Goal: Transaction & Acquisition: Purchase product/service

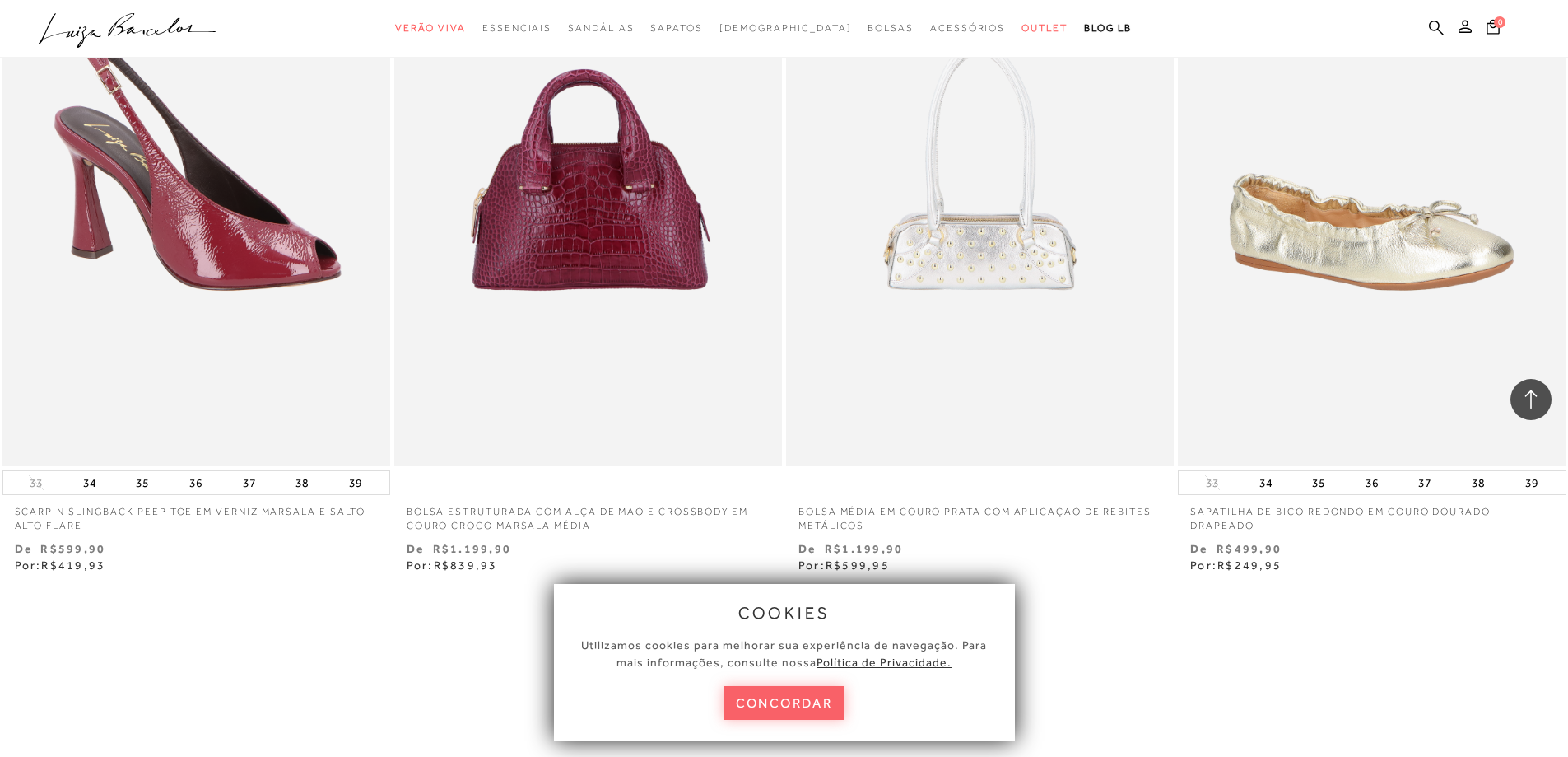
scroll to position [4035, 0]
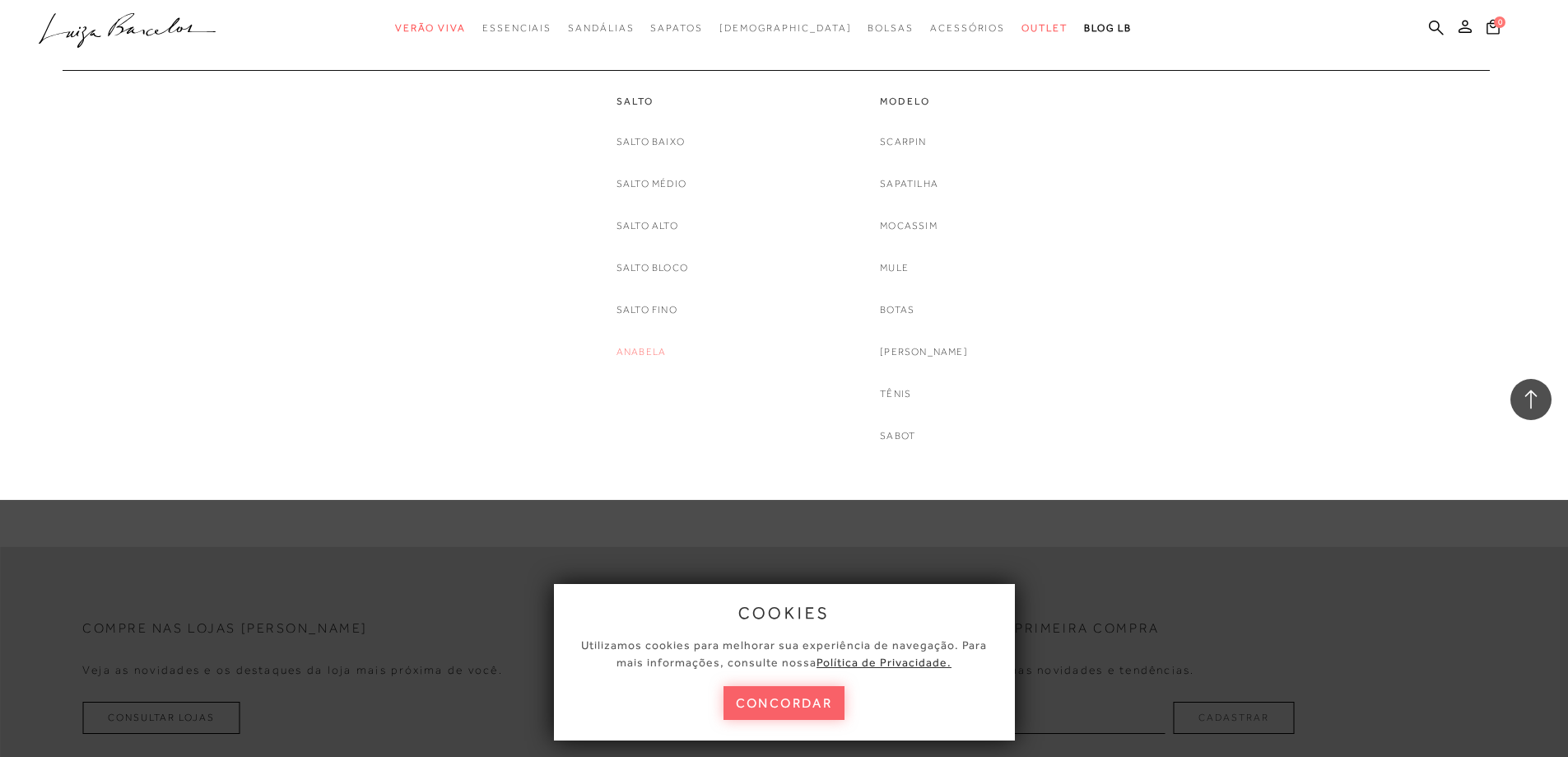
click at [638, 349] on link "Anabela" at bounding box center [641, 352] width 49 height 17
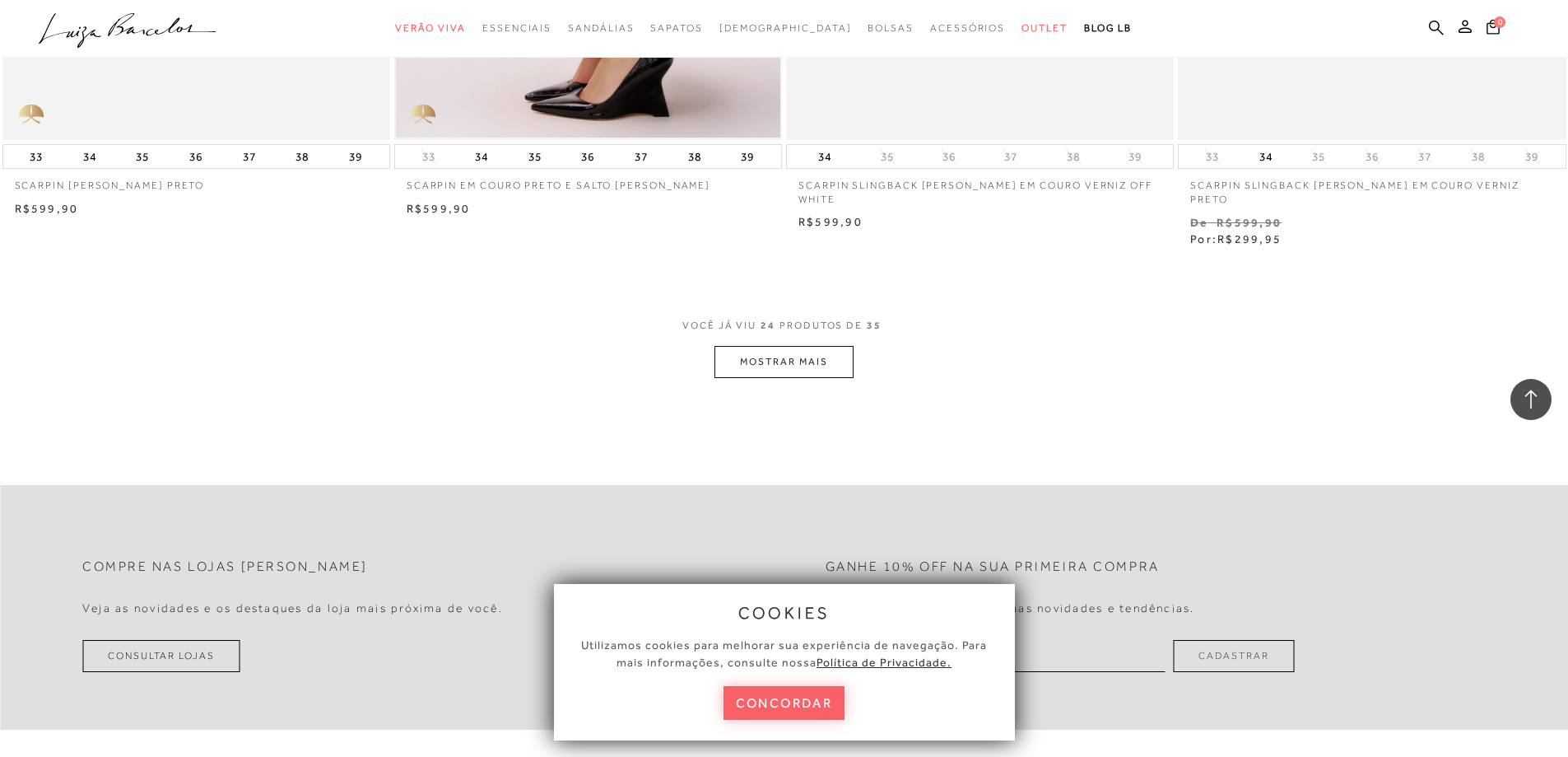
scroll to position [4035, 0]
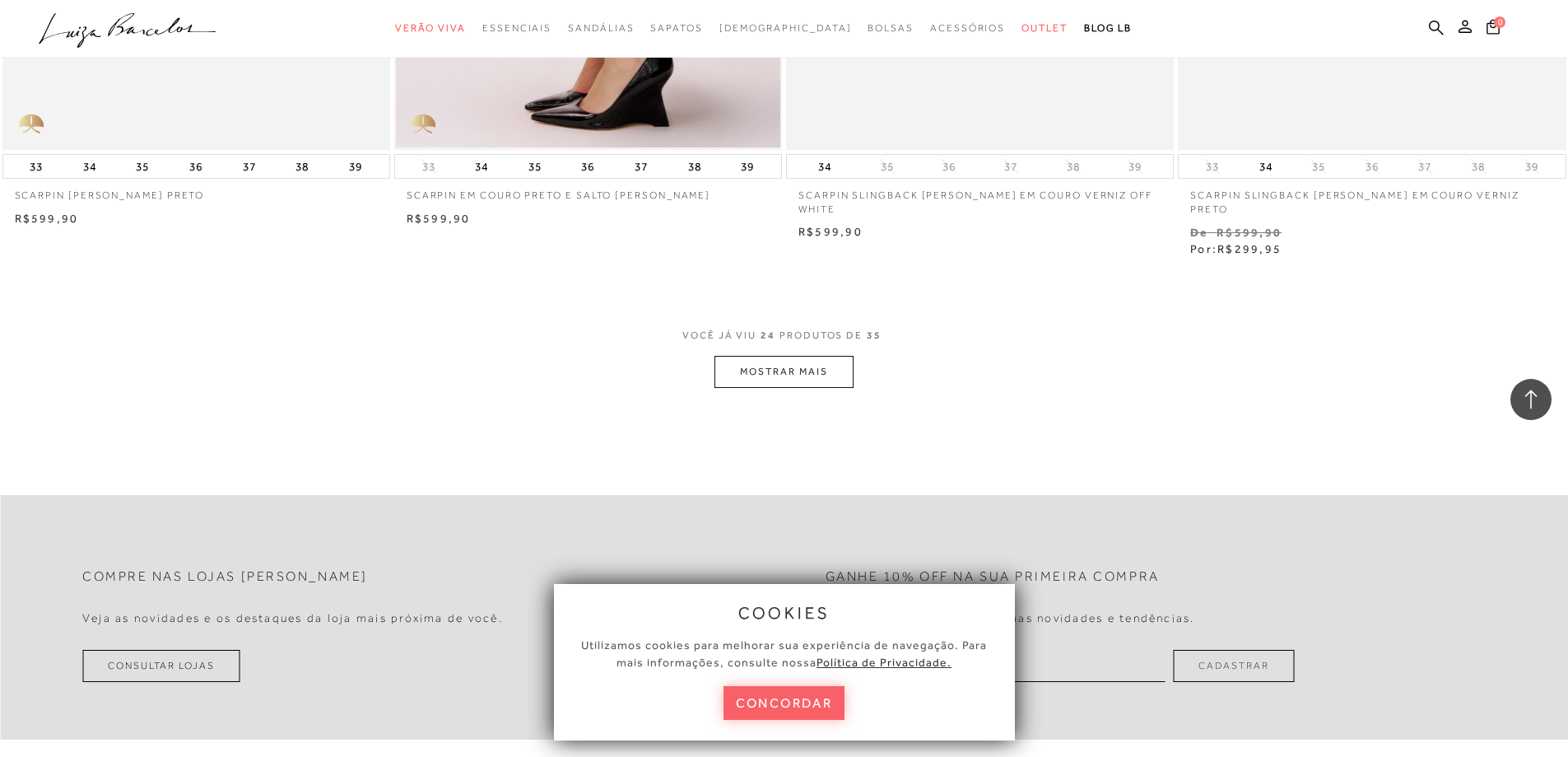
click at [757, 356] on button "MOSTRAR MAIS" at bounding box center [784, 372] width 138 height 32
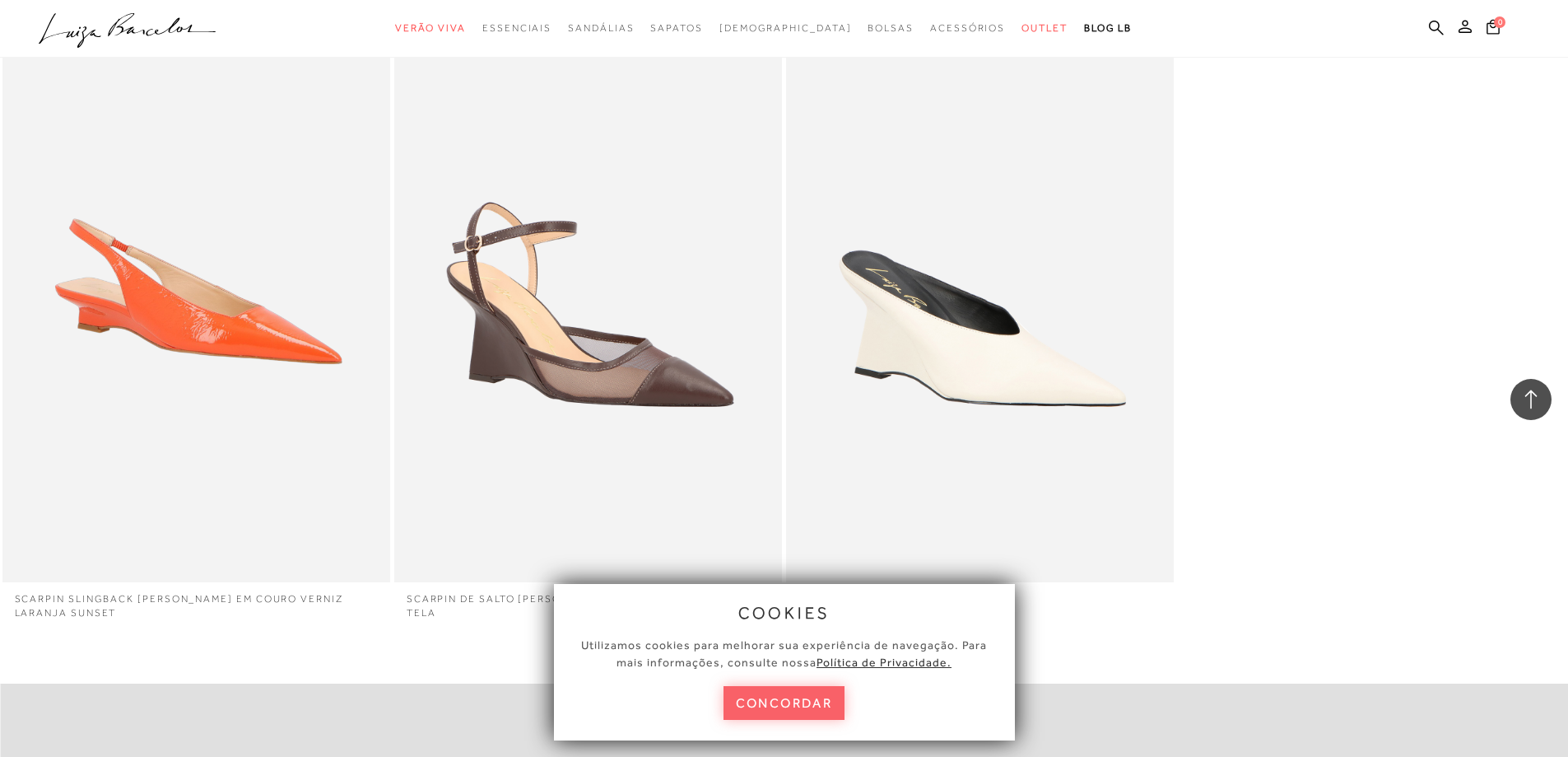
scroll to position [5599, 0]
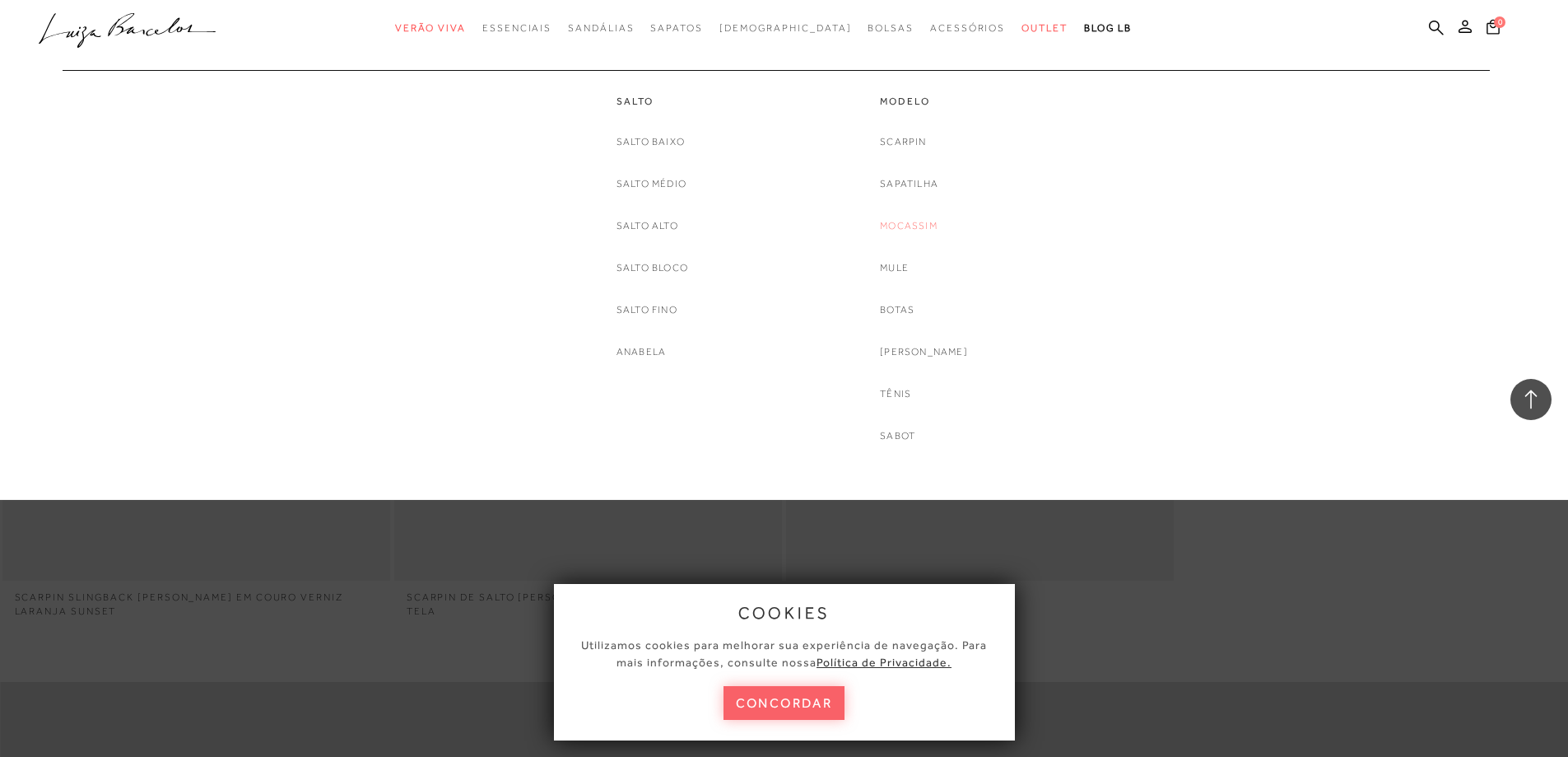
click at [925, 229] on link "Mocassim" at bounding box center [908, 225] width 57 height 17
click at [925, 229] on div at bounding box center [784, 249] width 1568 height 500
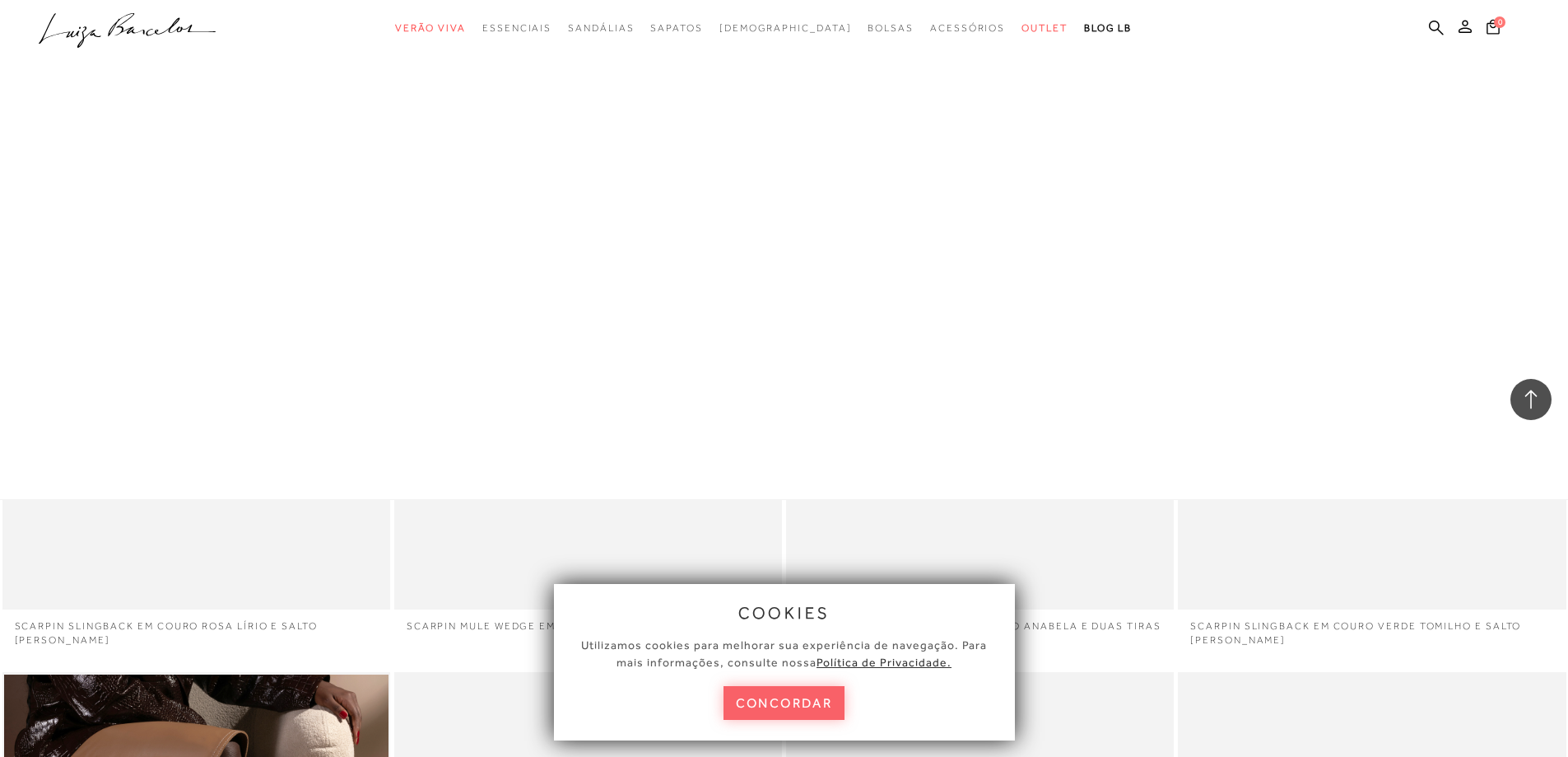
scroll to position [3788, 0]
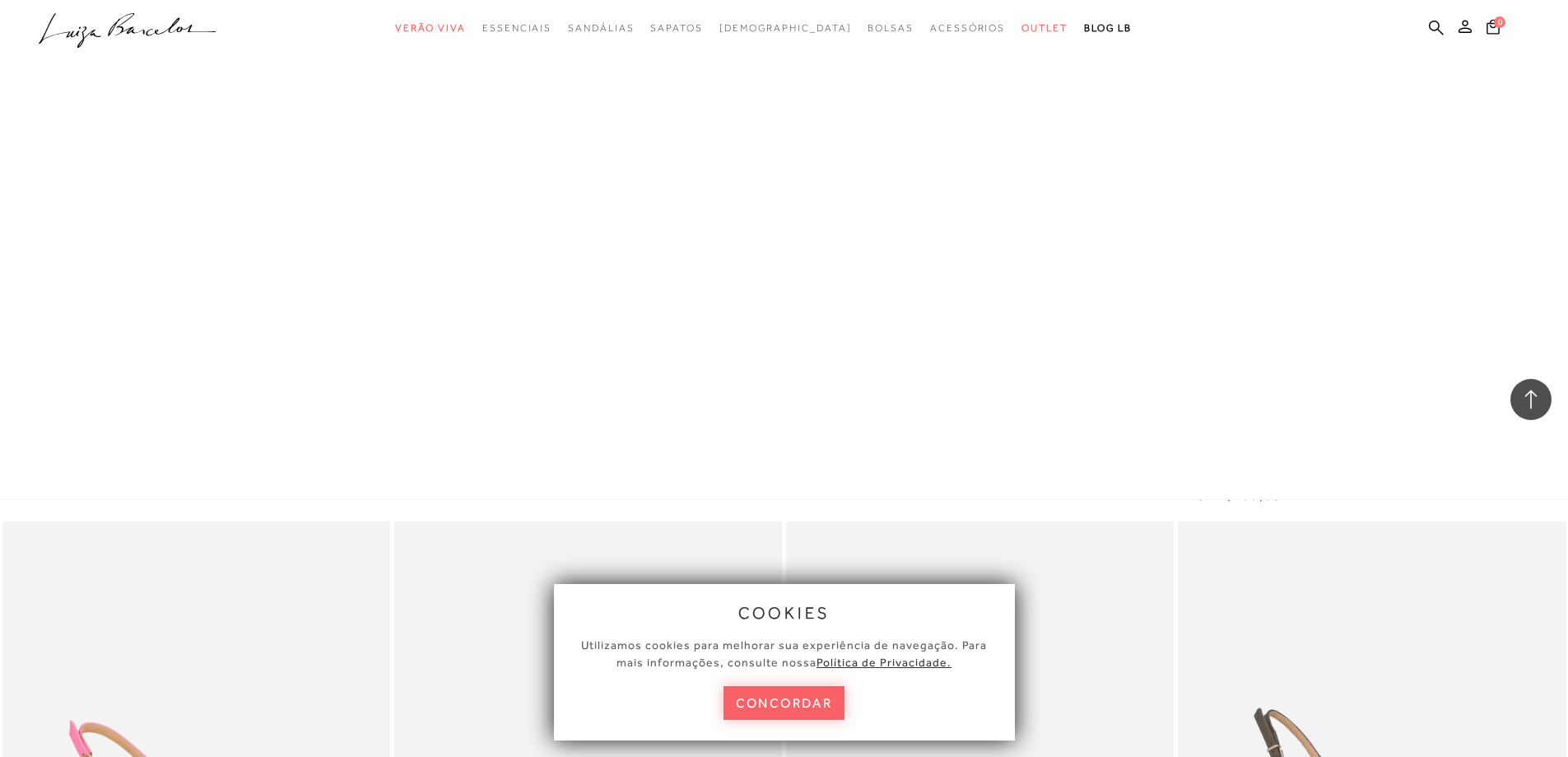
click at [1524, 388] on icon at bounding box center [1531, 399] width 22 height 22
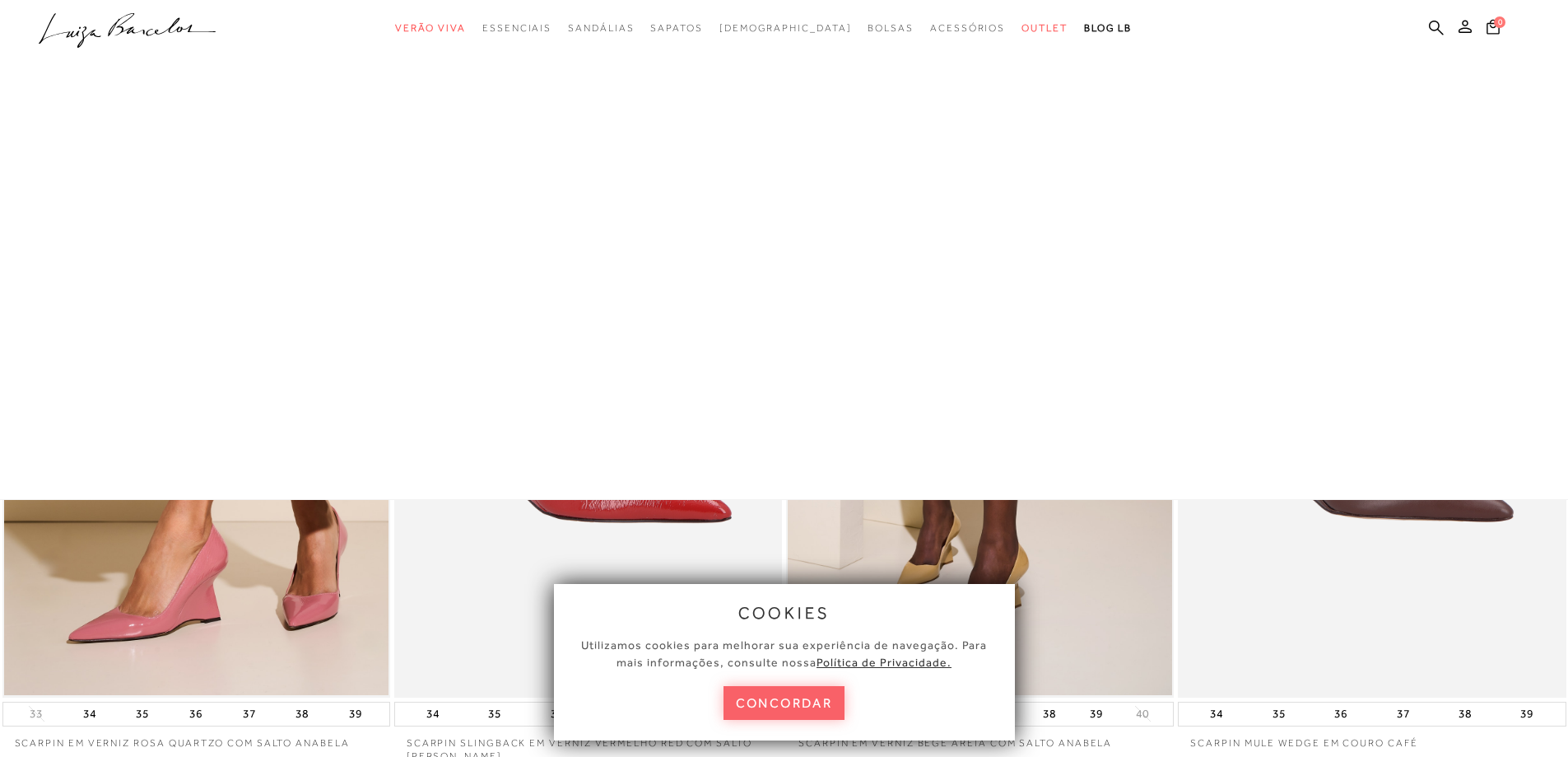
scroll to position [0, 0]
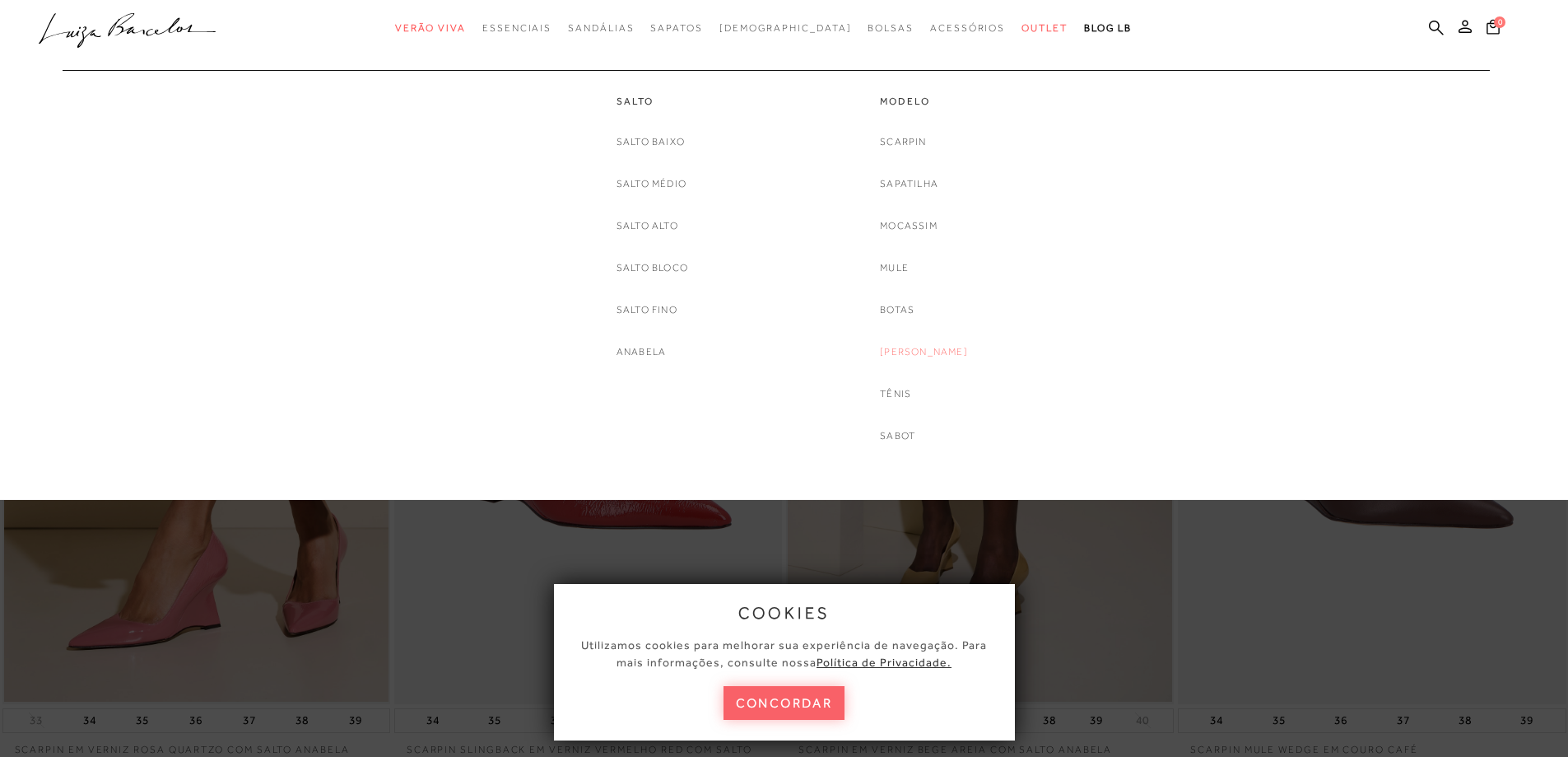
click at [919, 344] on link "[PERSON_NAME]" at bounding box center [923, 352] width 88 height 17
click at [927, 225] on link "Mocassim" at bounding box center [908, 225] width 57 height 17
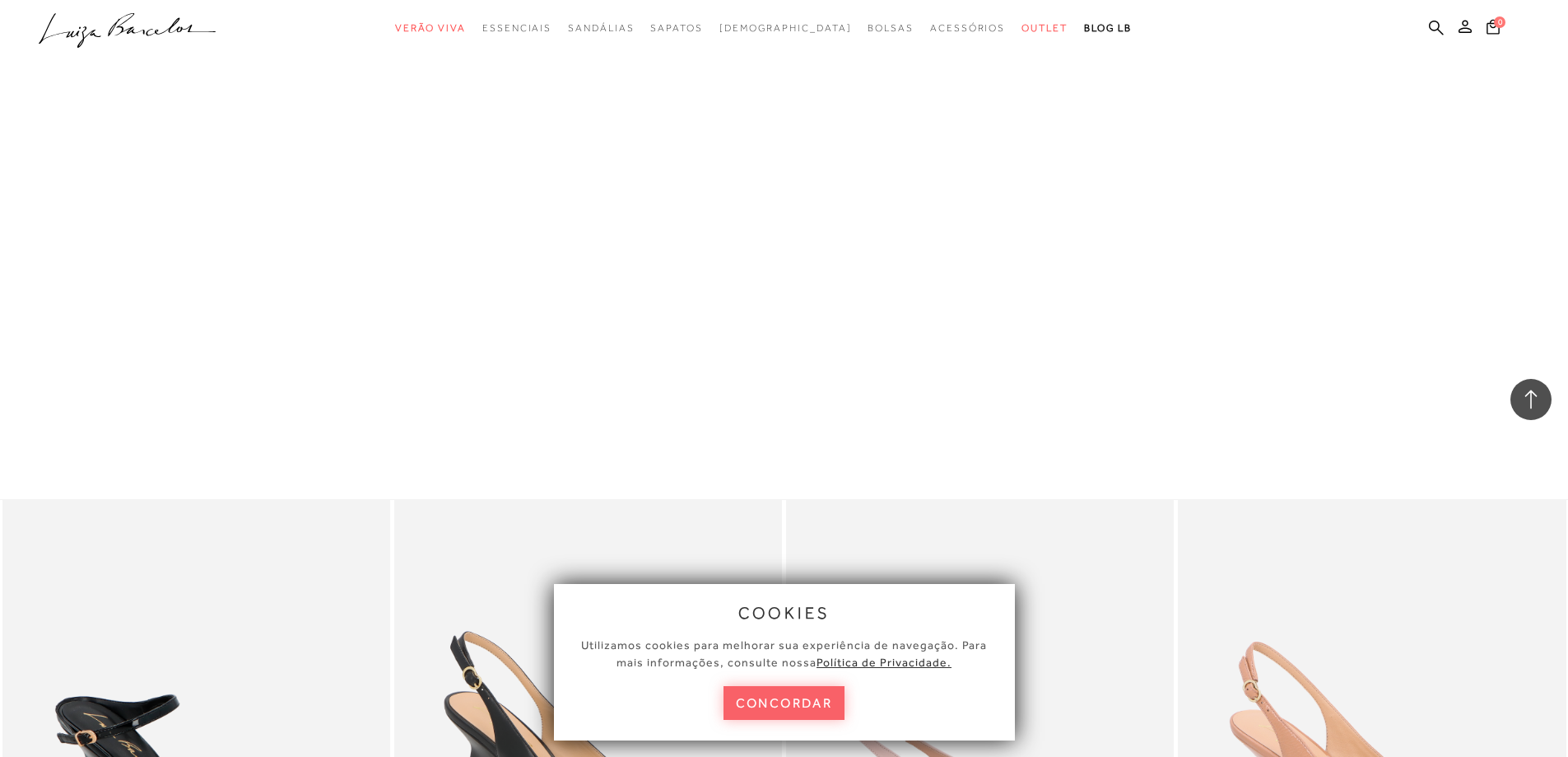
scroll to position [1564, 0]
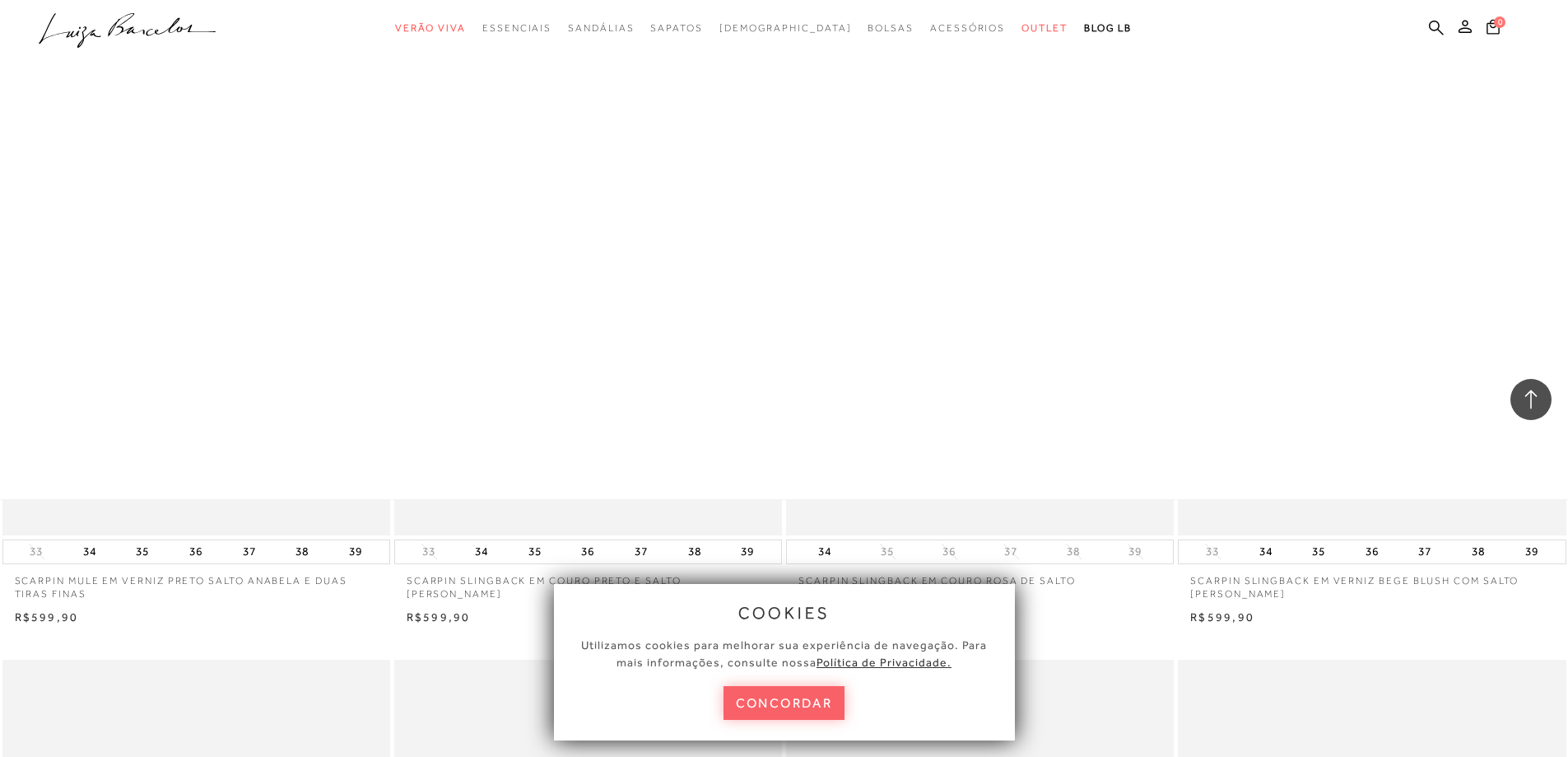
click at [1534, 402] on icon at bounding box center [1531, 399] width 22 height 22
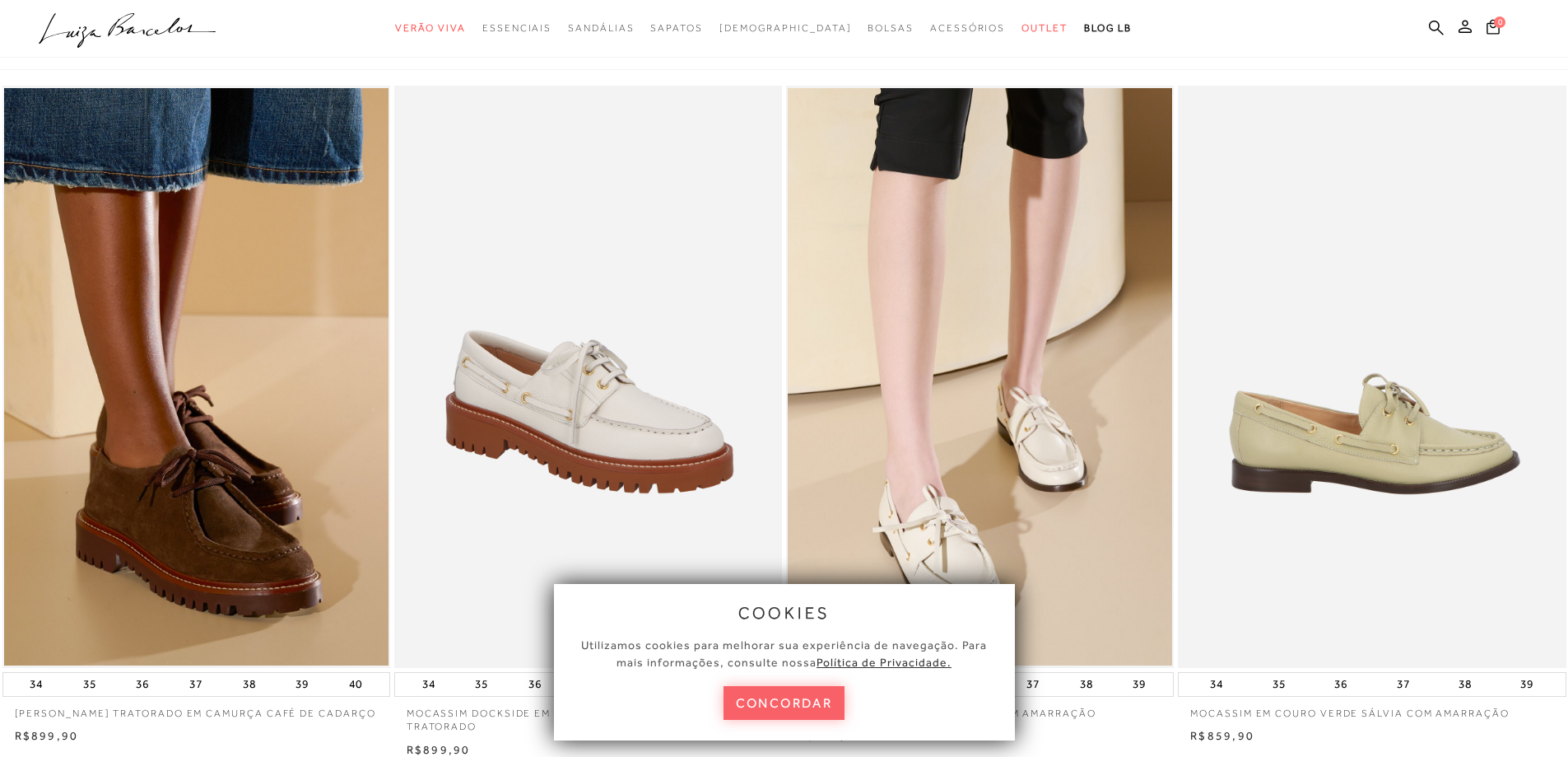
scroll to position [10, 0]
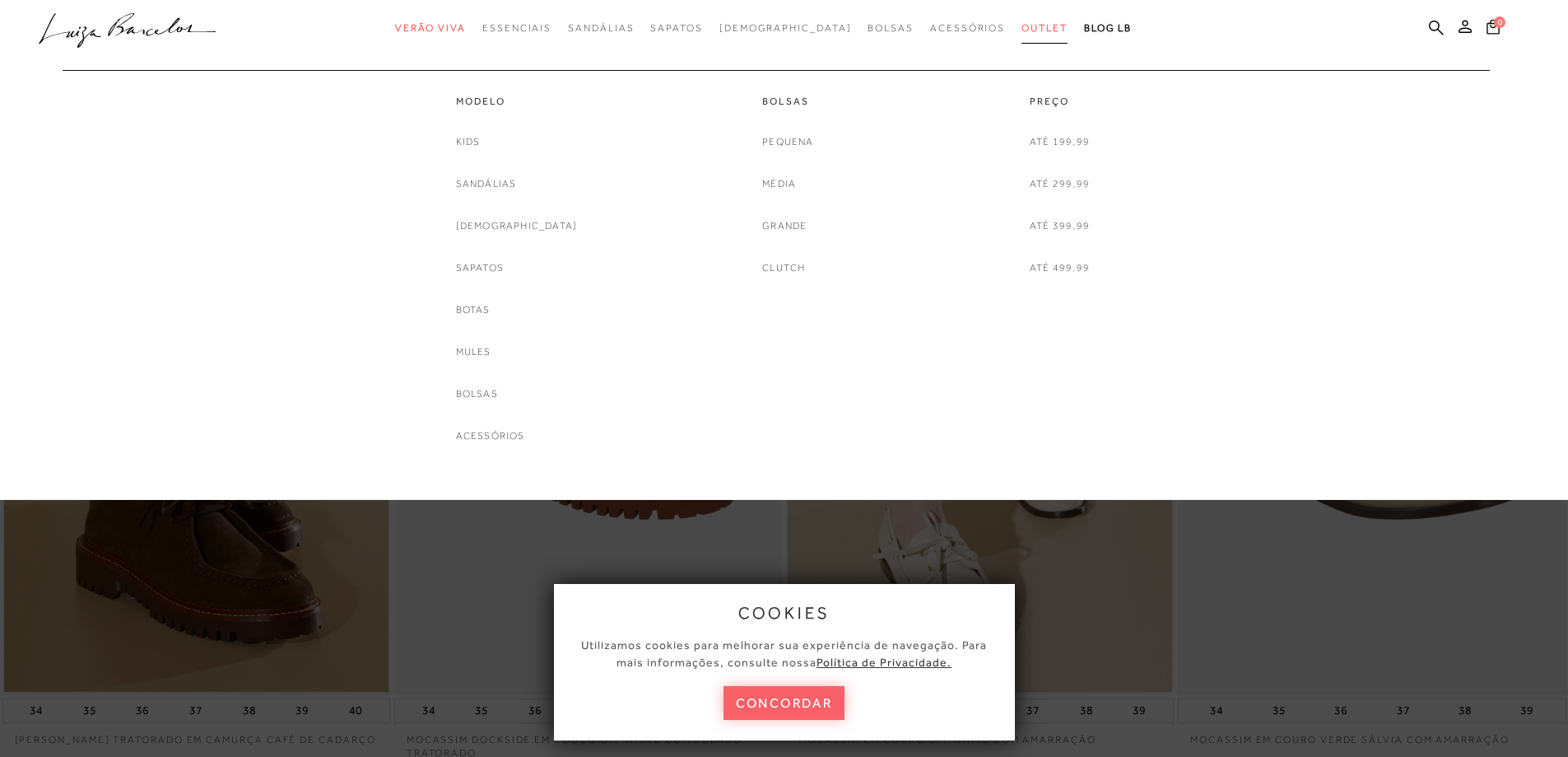
click at [1021, 23] on span "Outlet" at bounding box center [1044, 28] width 46 height 12
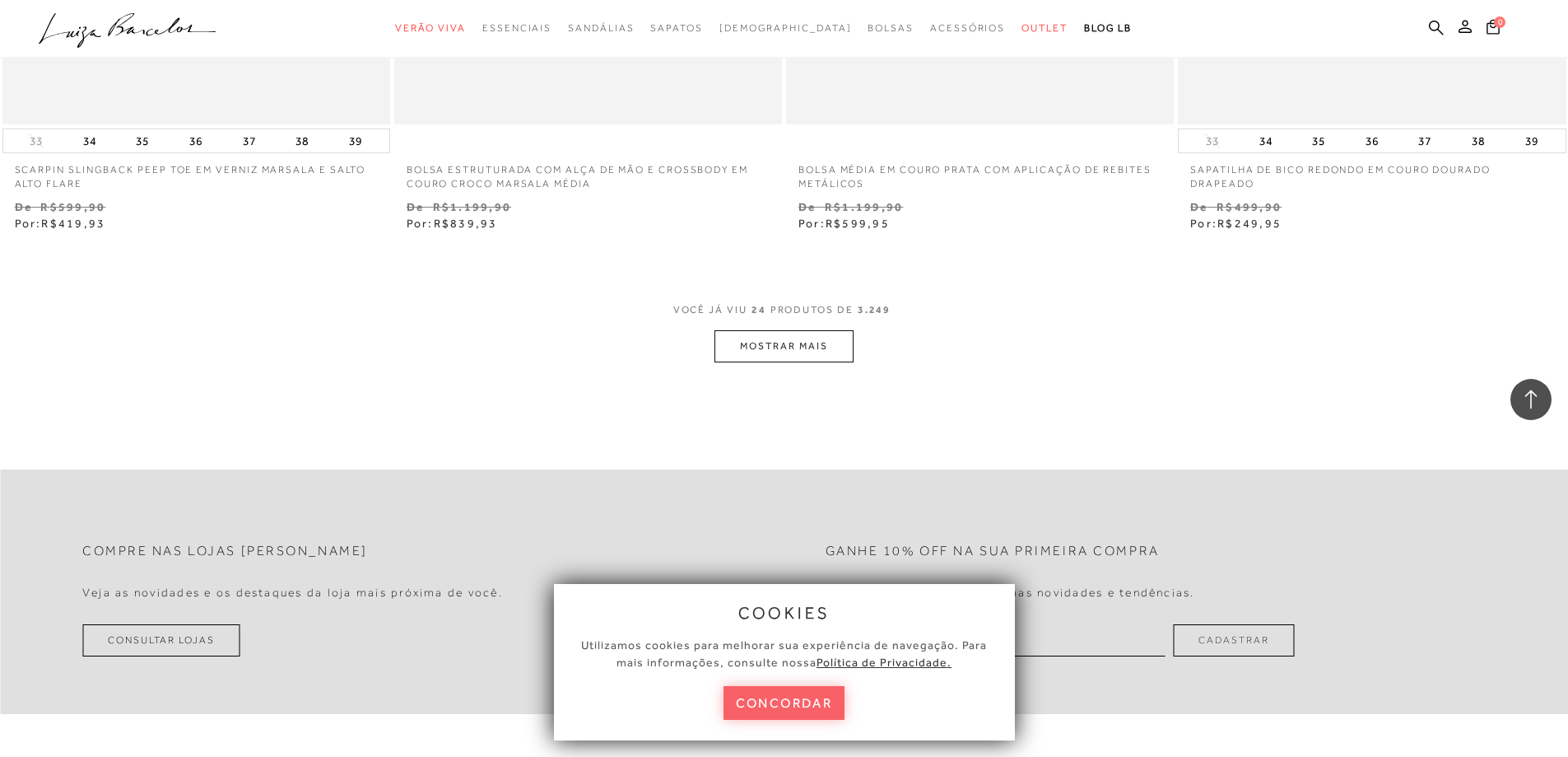
scroll to position [4118, 0]
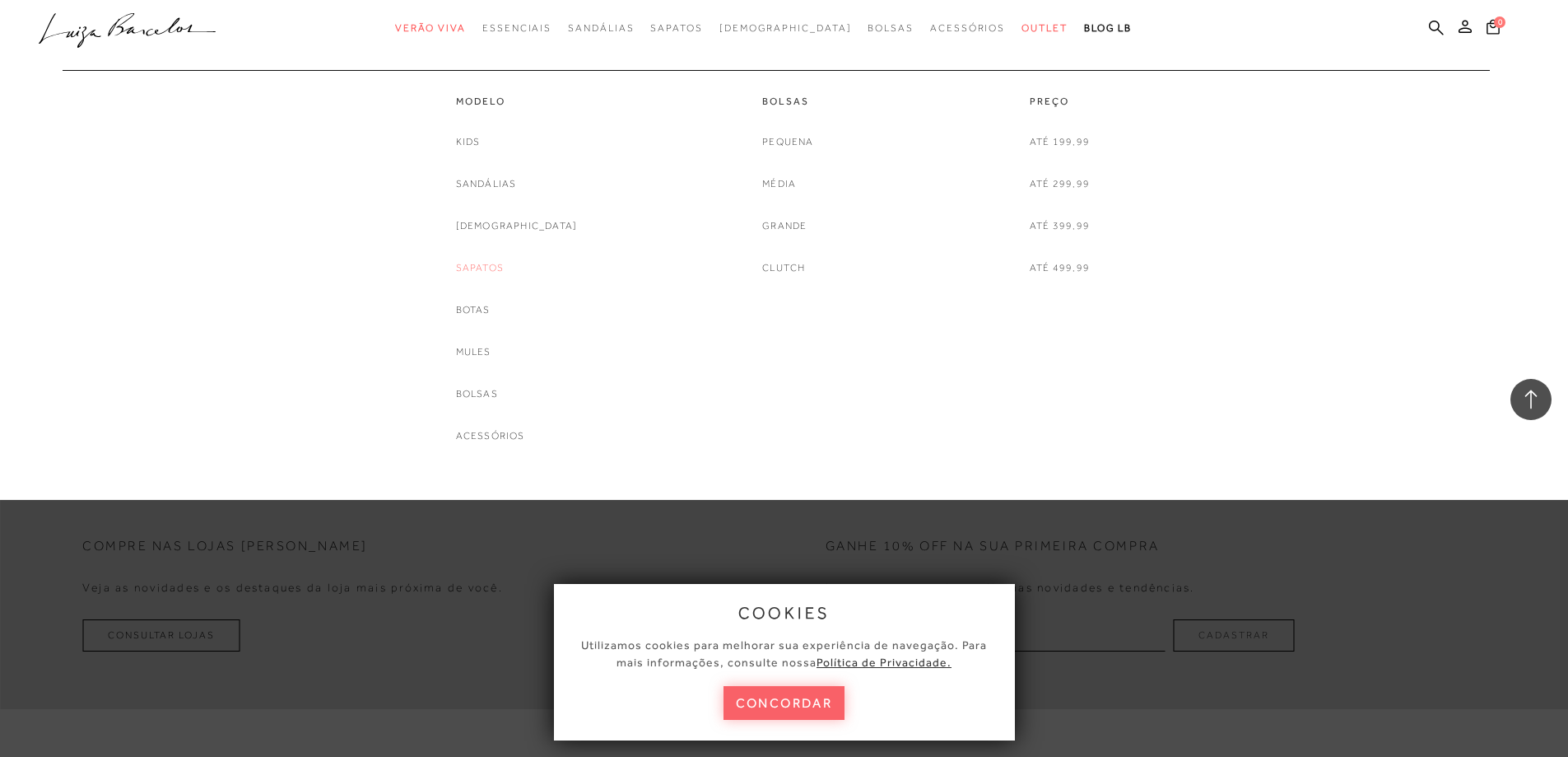
click at [504, 266] on link "Sapatos" at bounding box center [480, 267] width 48 height 17
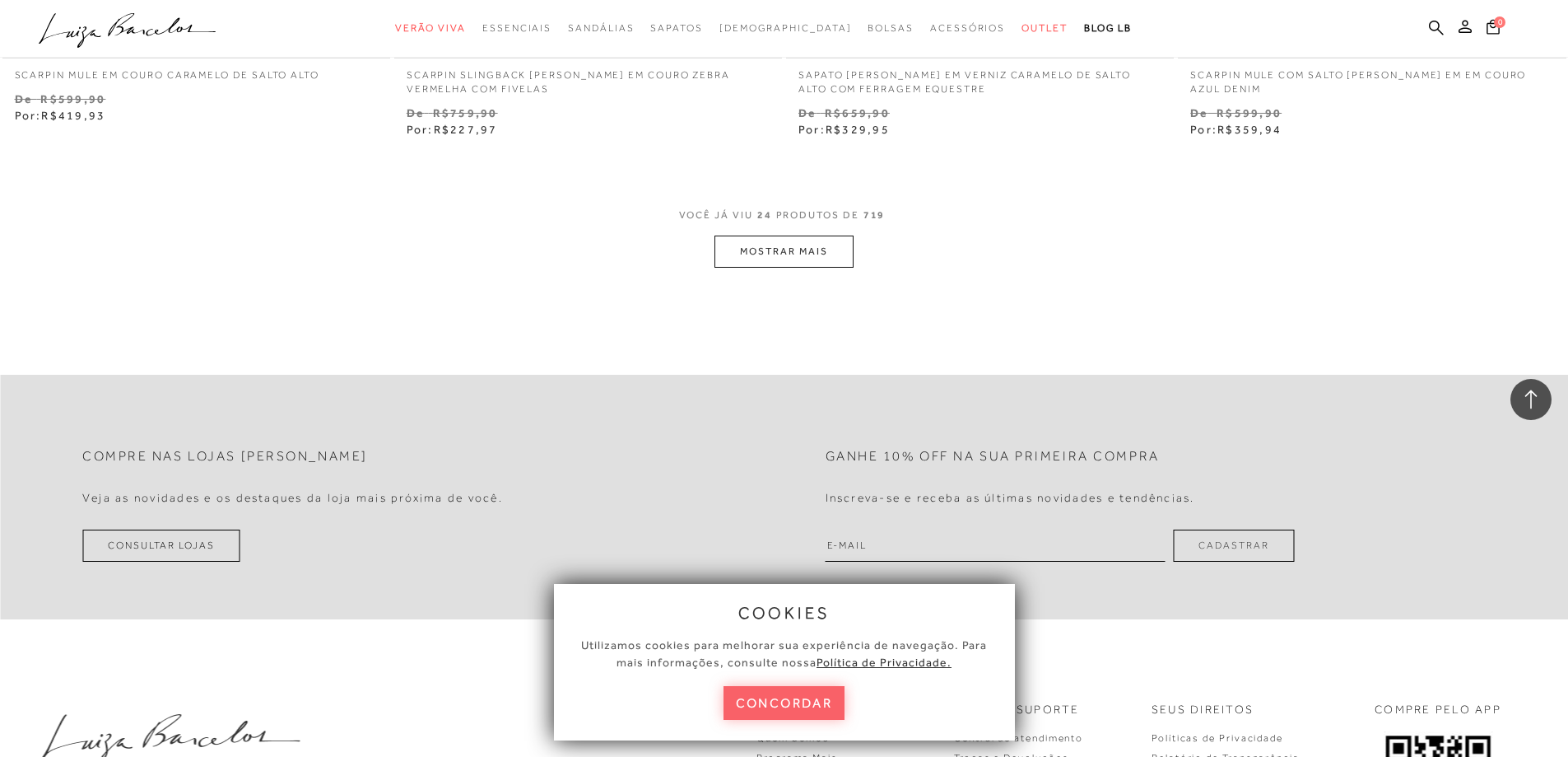
scroll to position [4199, 0]
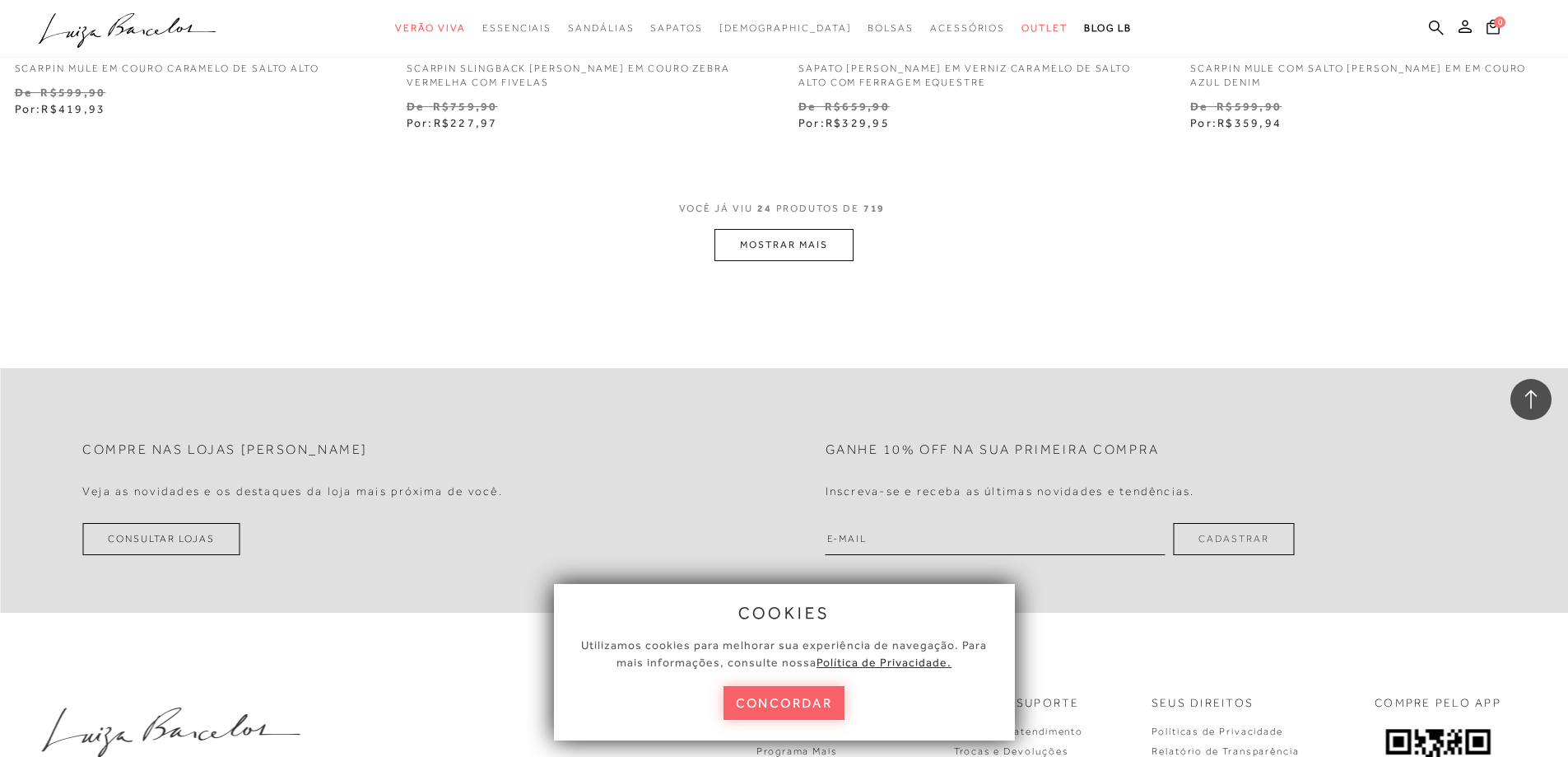
click at [775, 245] on button "MOSTRAR MAIS" at bounding box center [784, 245] width 138 height 32
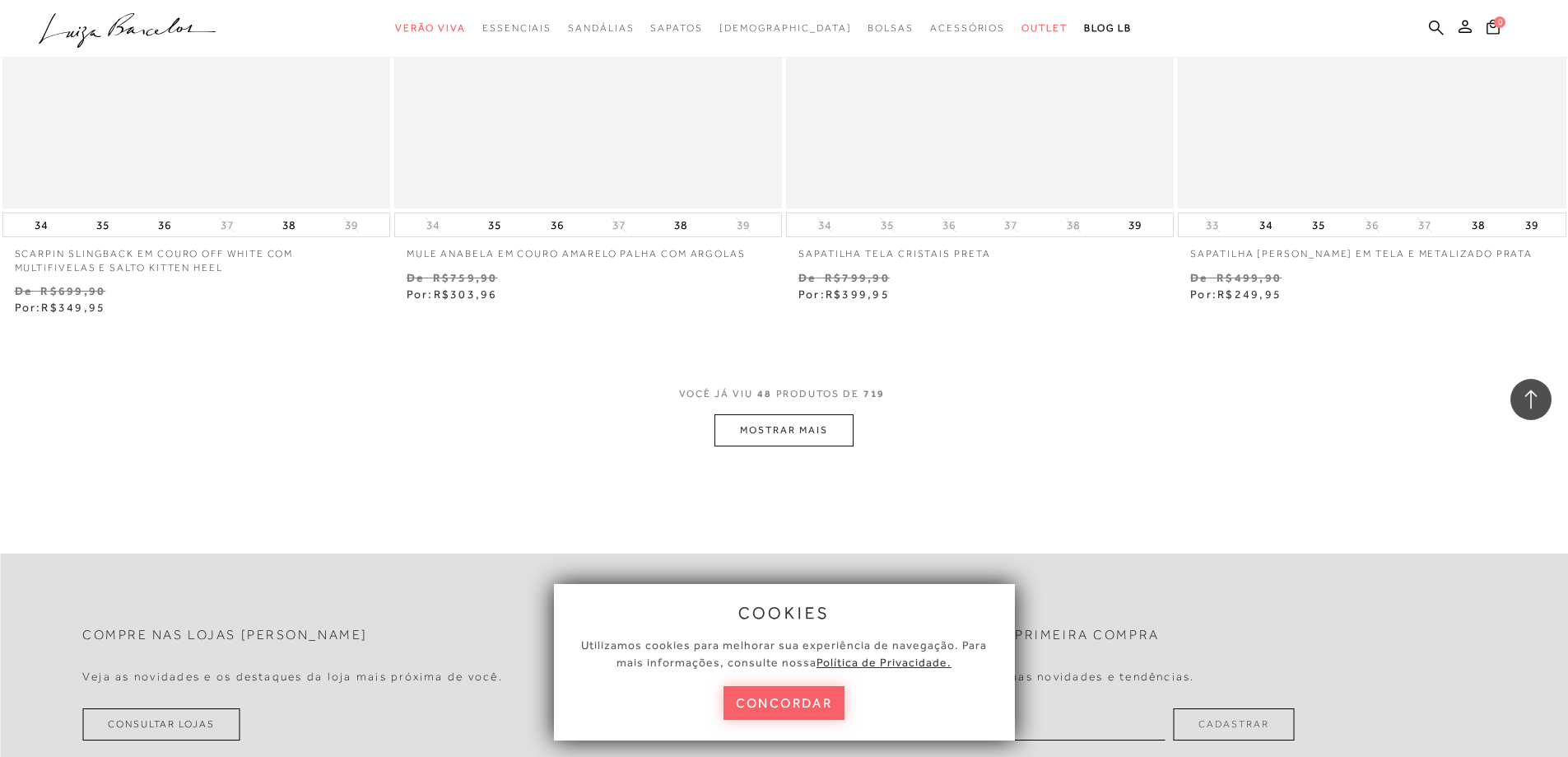
scroll to position [8235, 0]
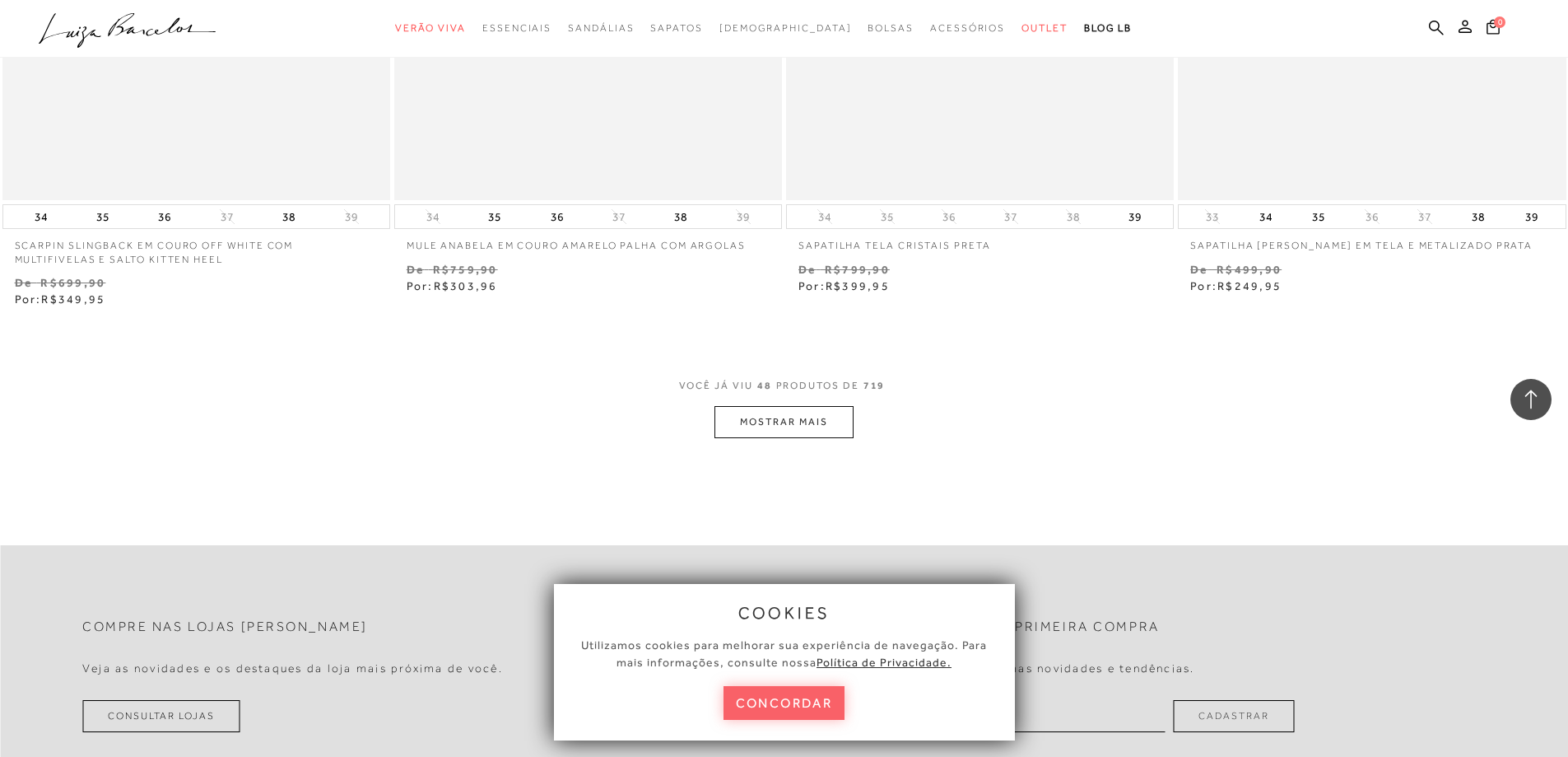
click at [784, 420] on button "MOSTRAR MAIS" at bounding box center [784, 422] width 138 height 32
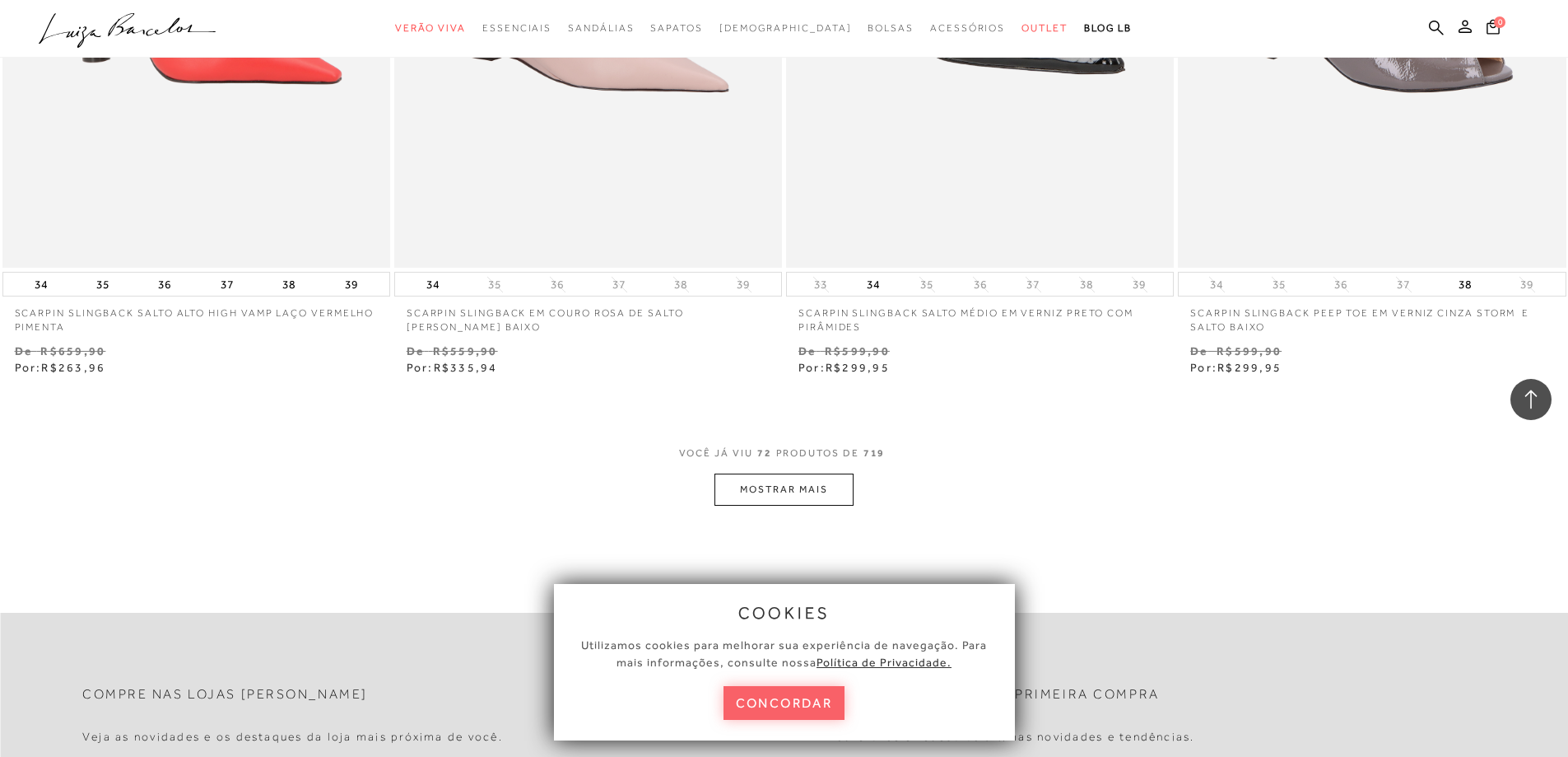
scroll to position [12599, 0]
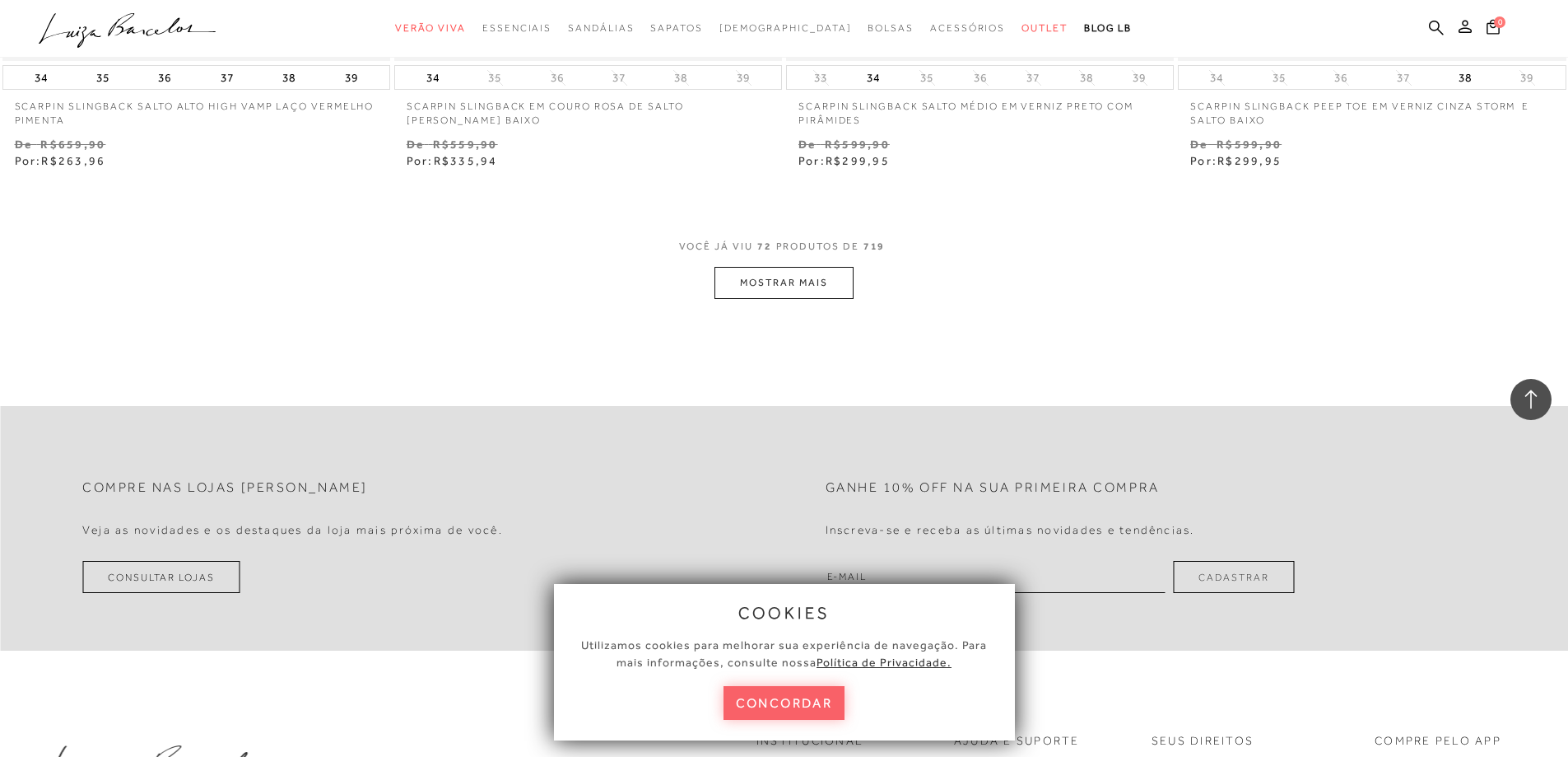
click at [746, 275] on button "MOSTRAR MAIS" at bounding box center [784, 283] width 138 height 32
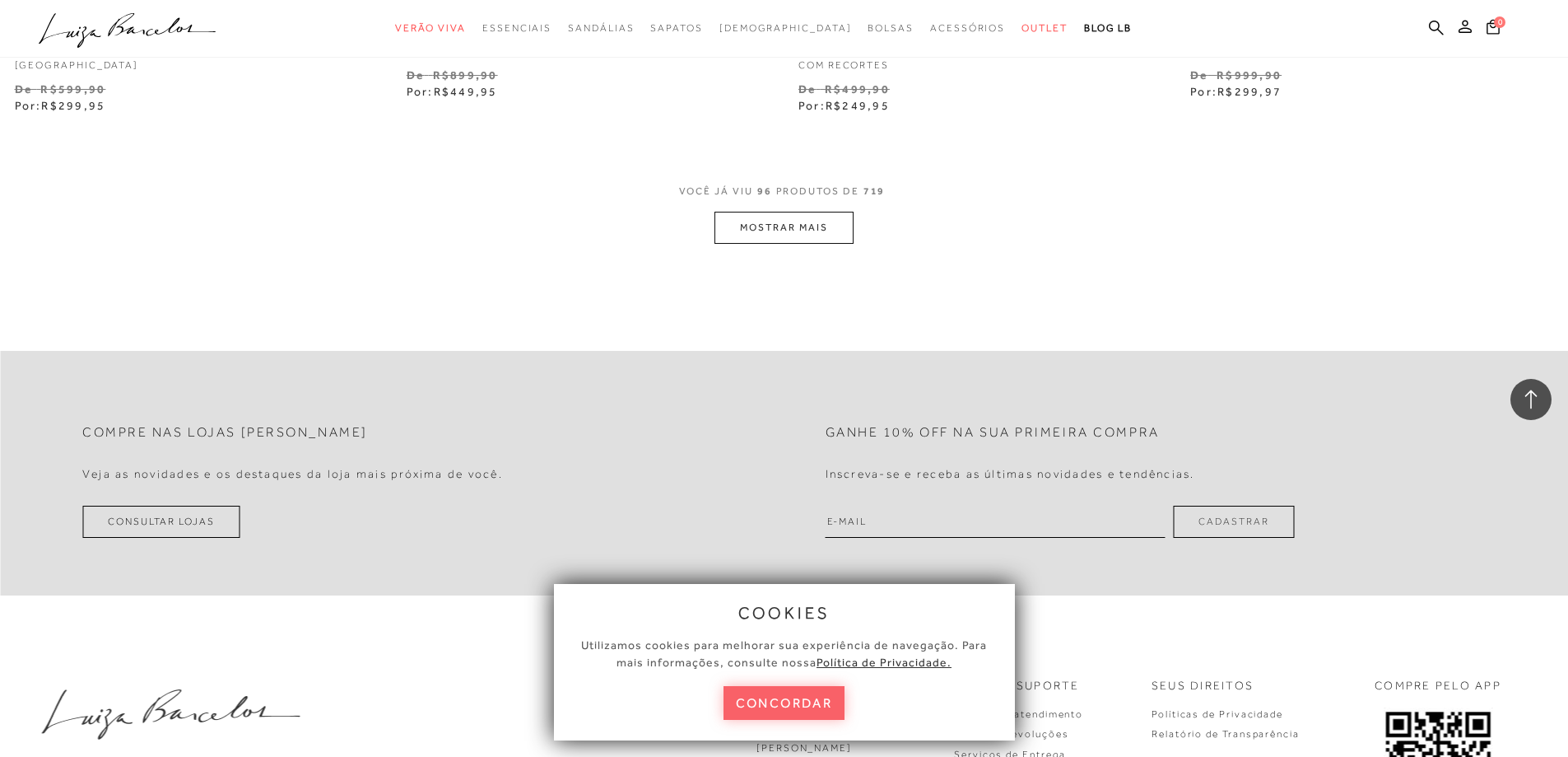
scroll to position [16881, 0]
click at [754, 223] on button "MOSTRAR MAIS" at bounding box center [784, 227] width 138 height 32
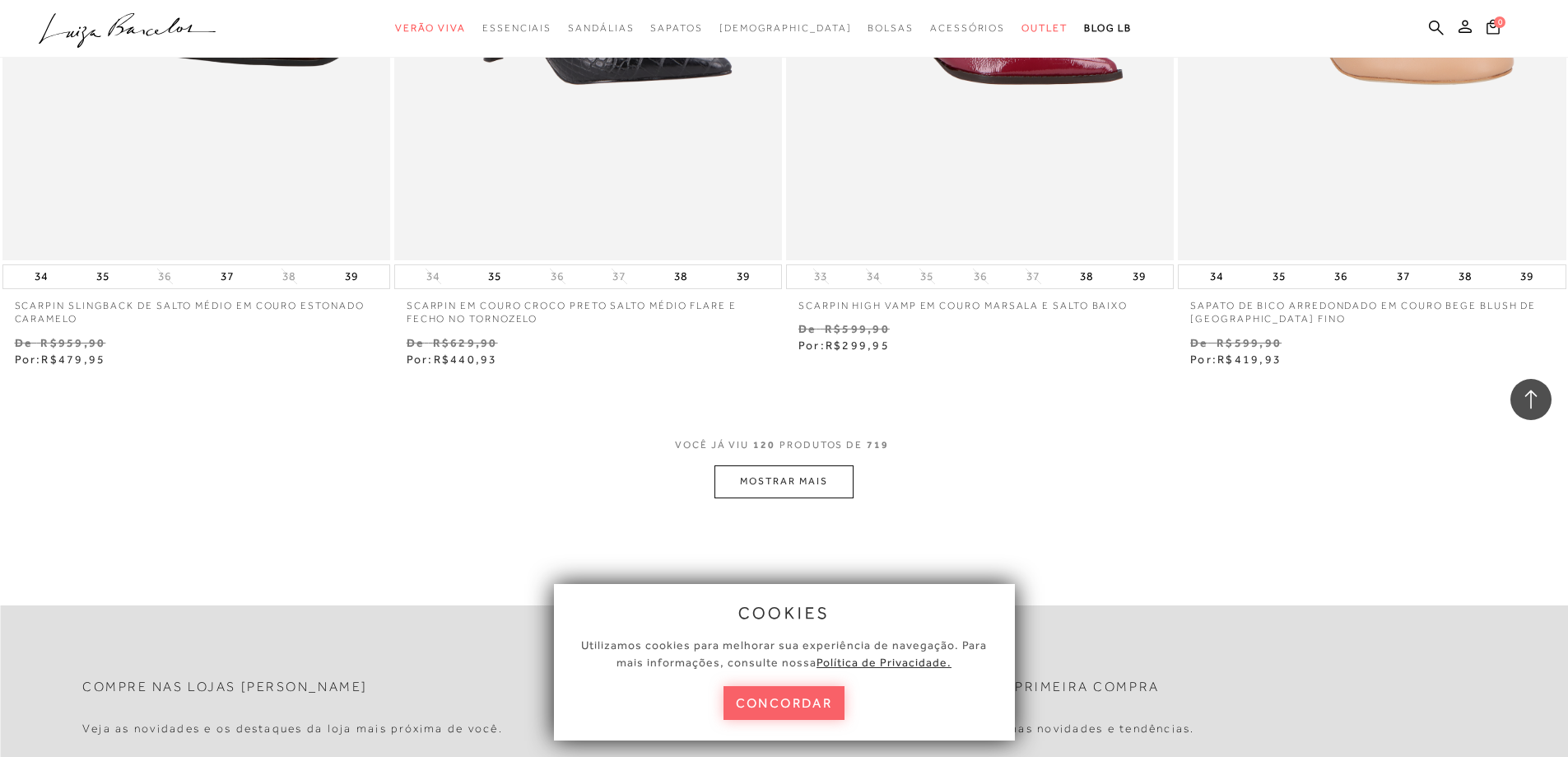
scroll to position [21081, 0]
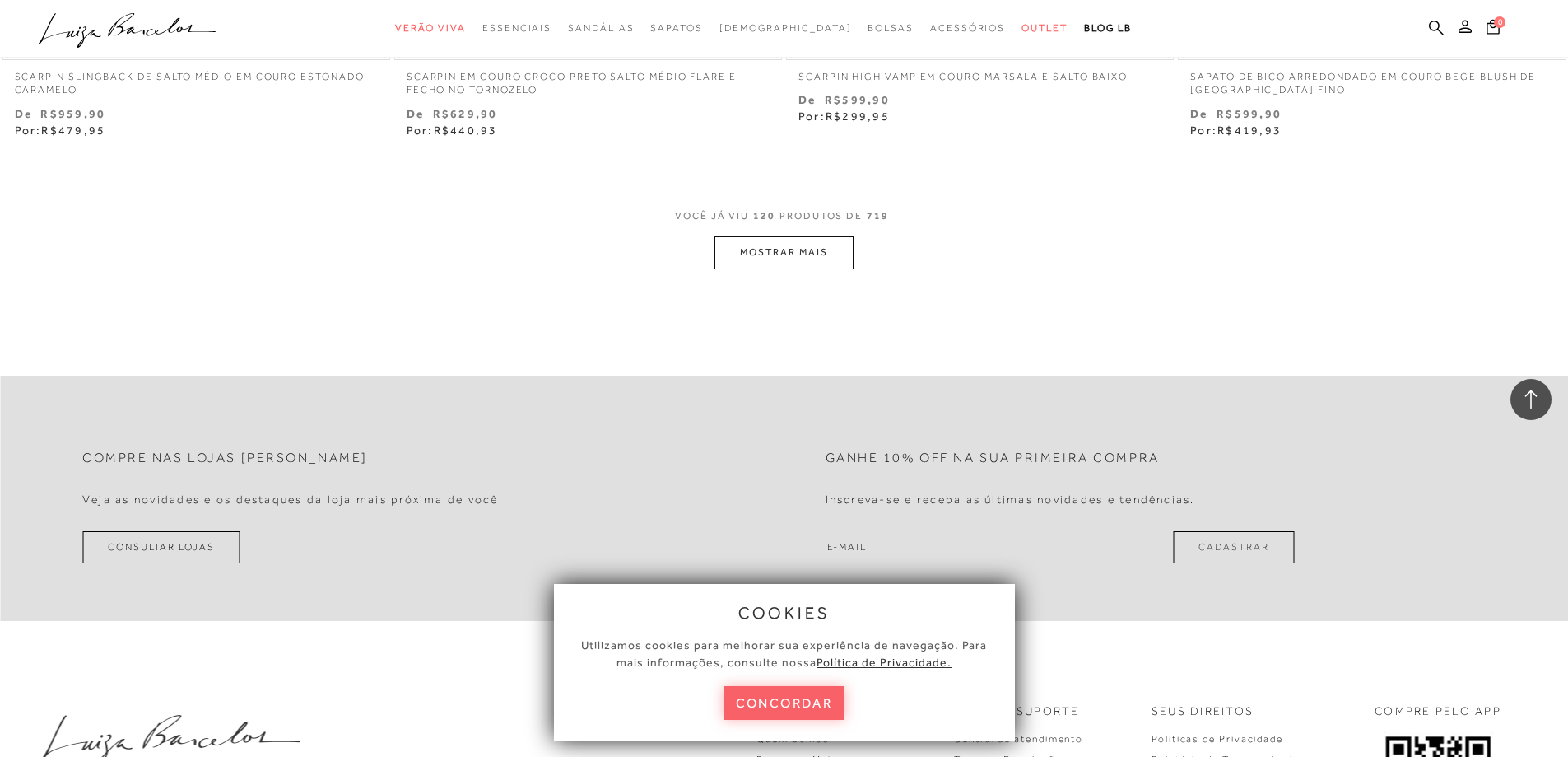
click at [760, 260] on button "MOSTRAR MAIS" at bounding box center [784, 252] width 138 height 32
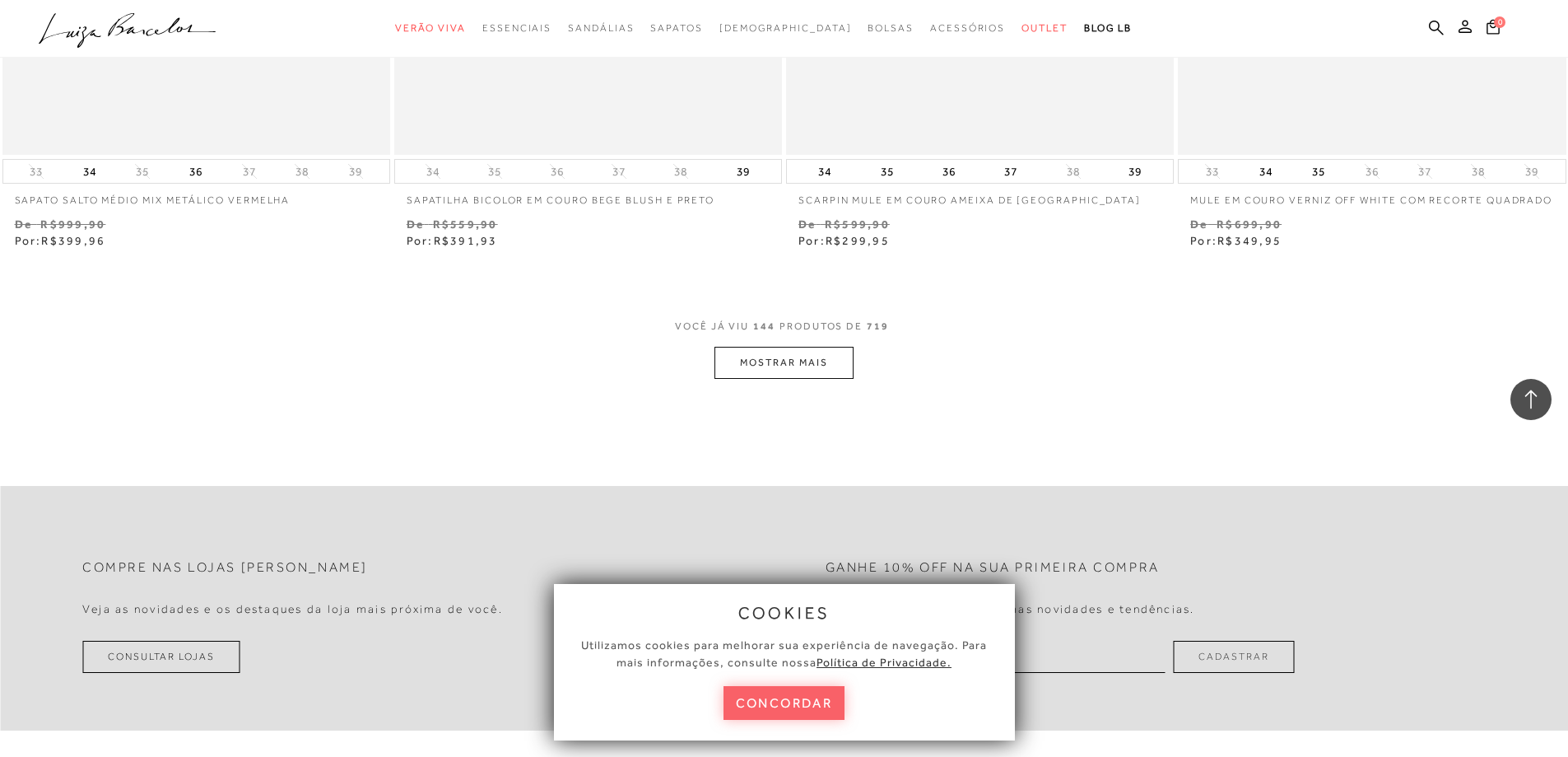
scroll to position [25198, 0]
click at [773, 362] on button "MOSTRAR MAIS" at bounding box center [784, 361] width 138 height 32
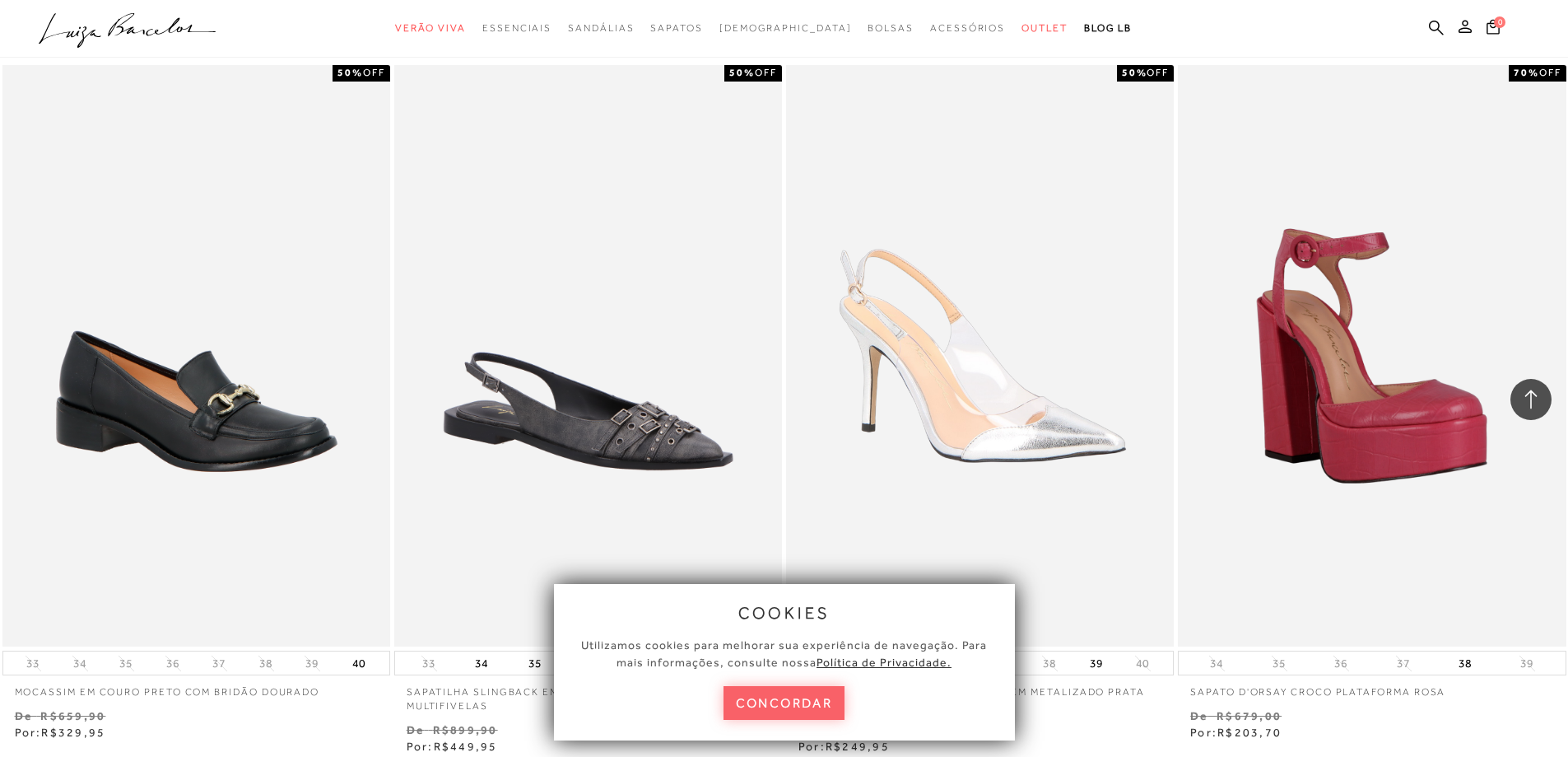
scroll to position [27669, 0]
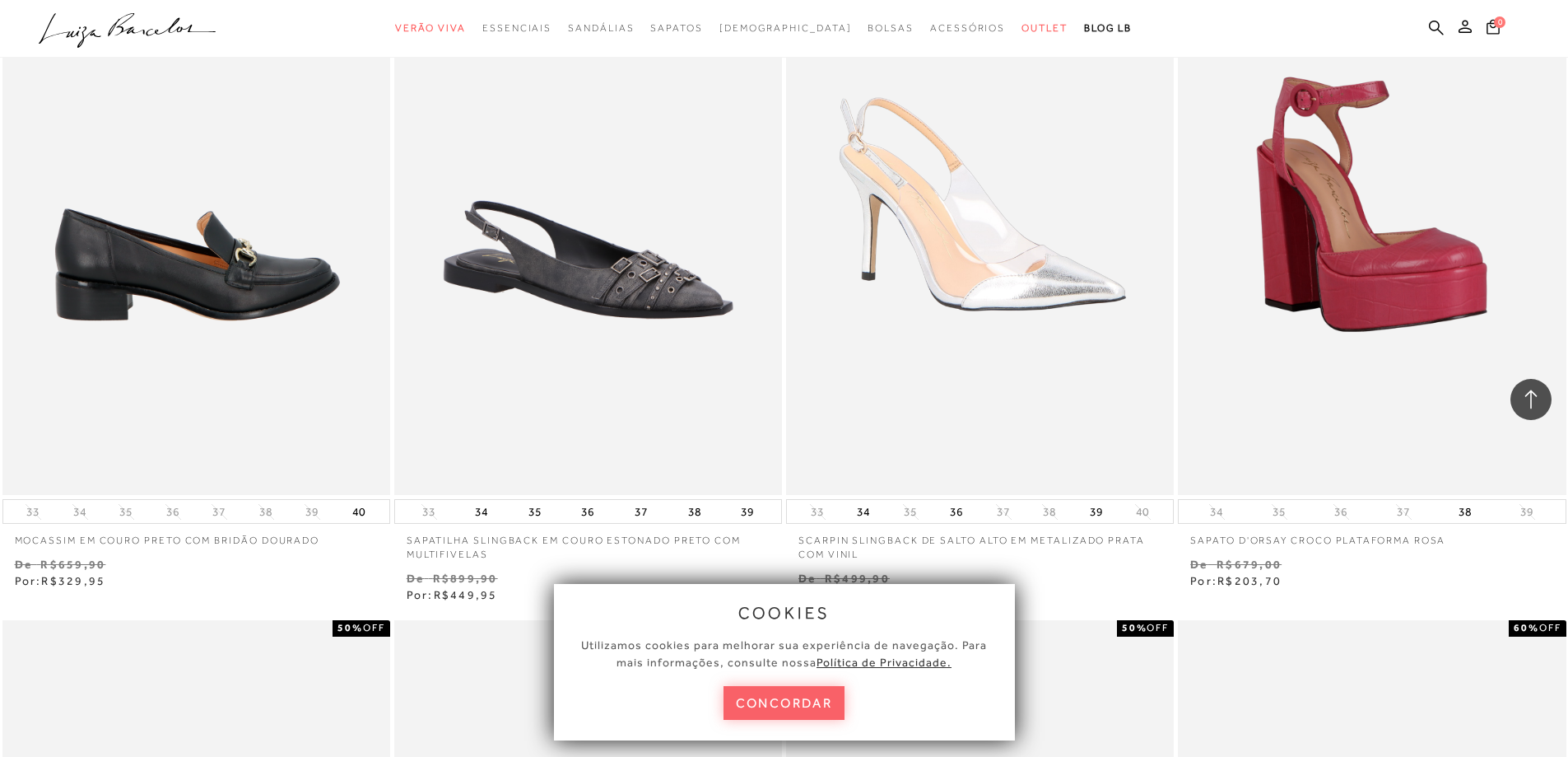
click at [243, 361] on img at bounding box center [197, 204] width 386 height 582
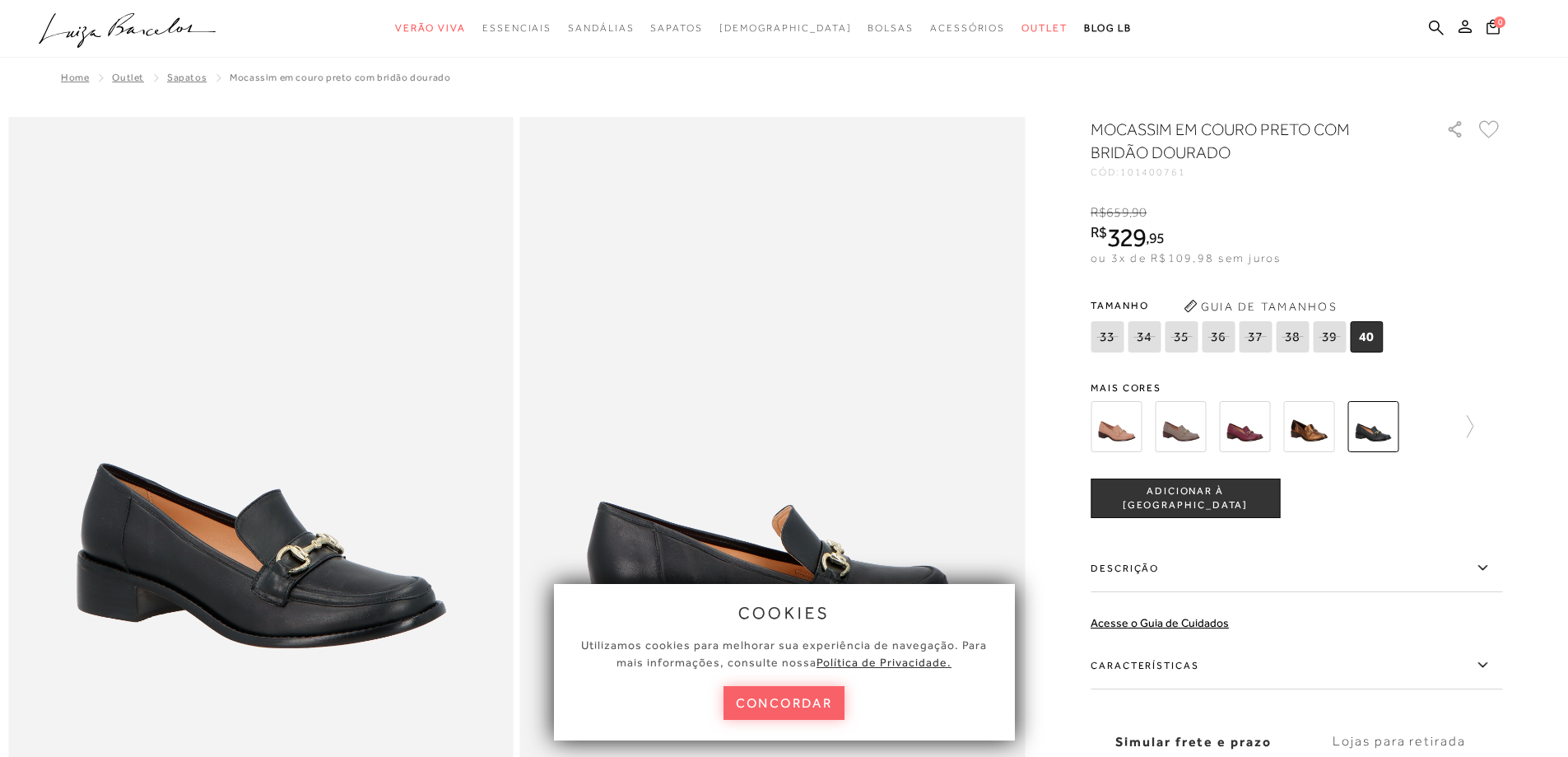
click at [1190, 431] on img at bounding box center [1180, 426] width 51 height 51
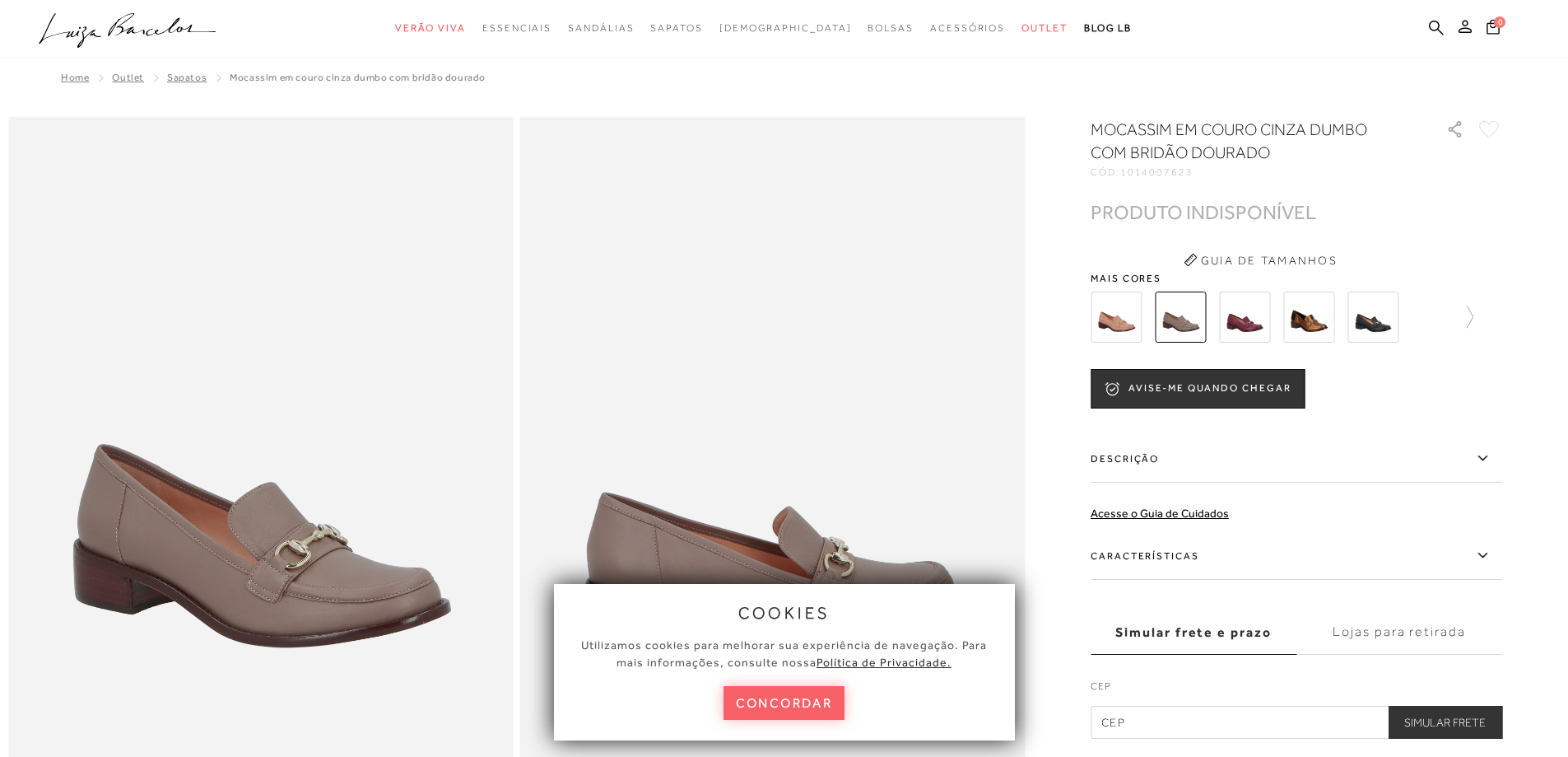
click at [1117, 307] on img at bounding box center [1116, 317] width 51 height 51
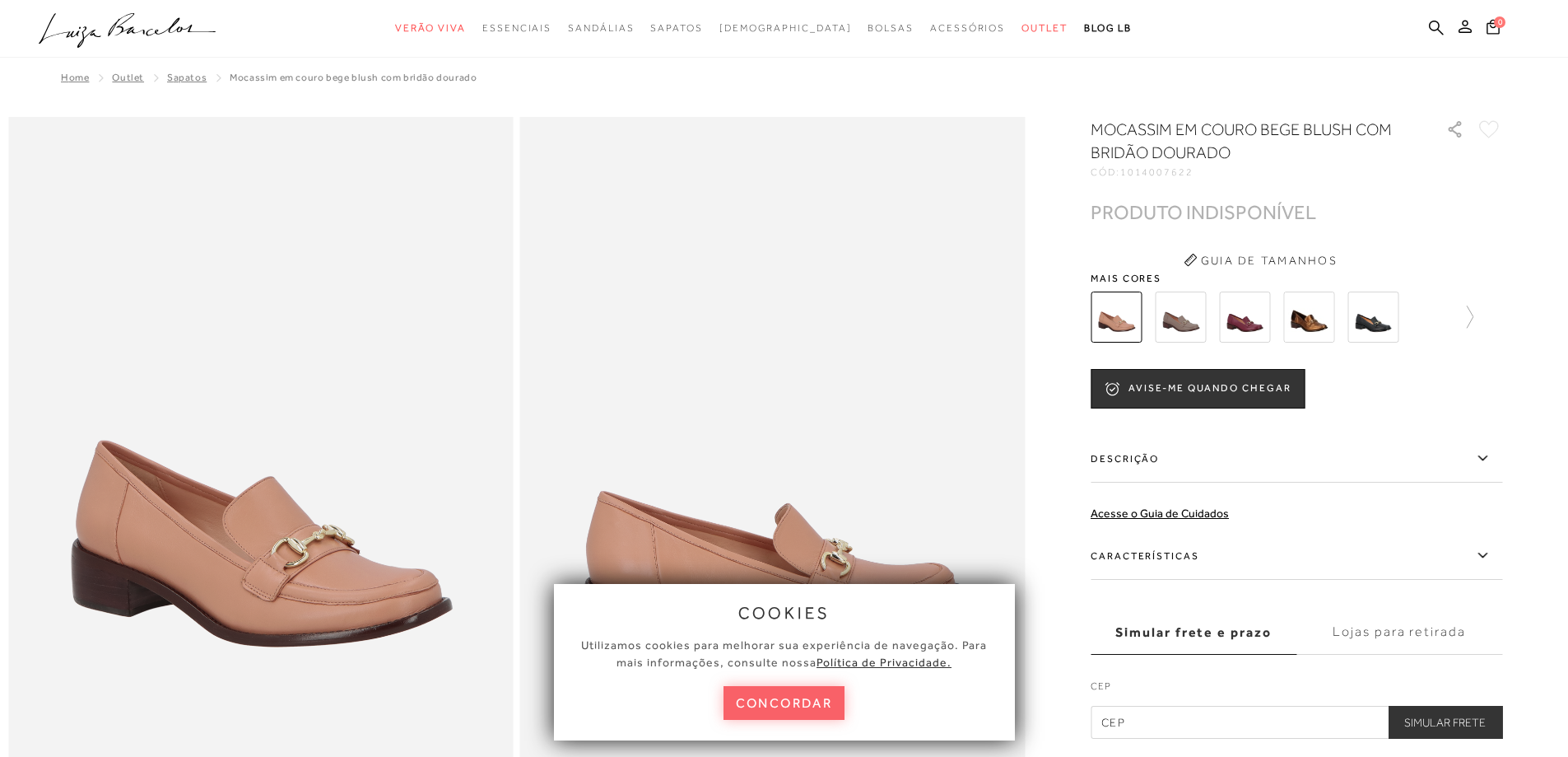
click at [1301, 317] on img at bounding box center [1308, 317] width 51 height 51
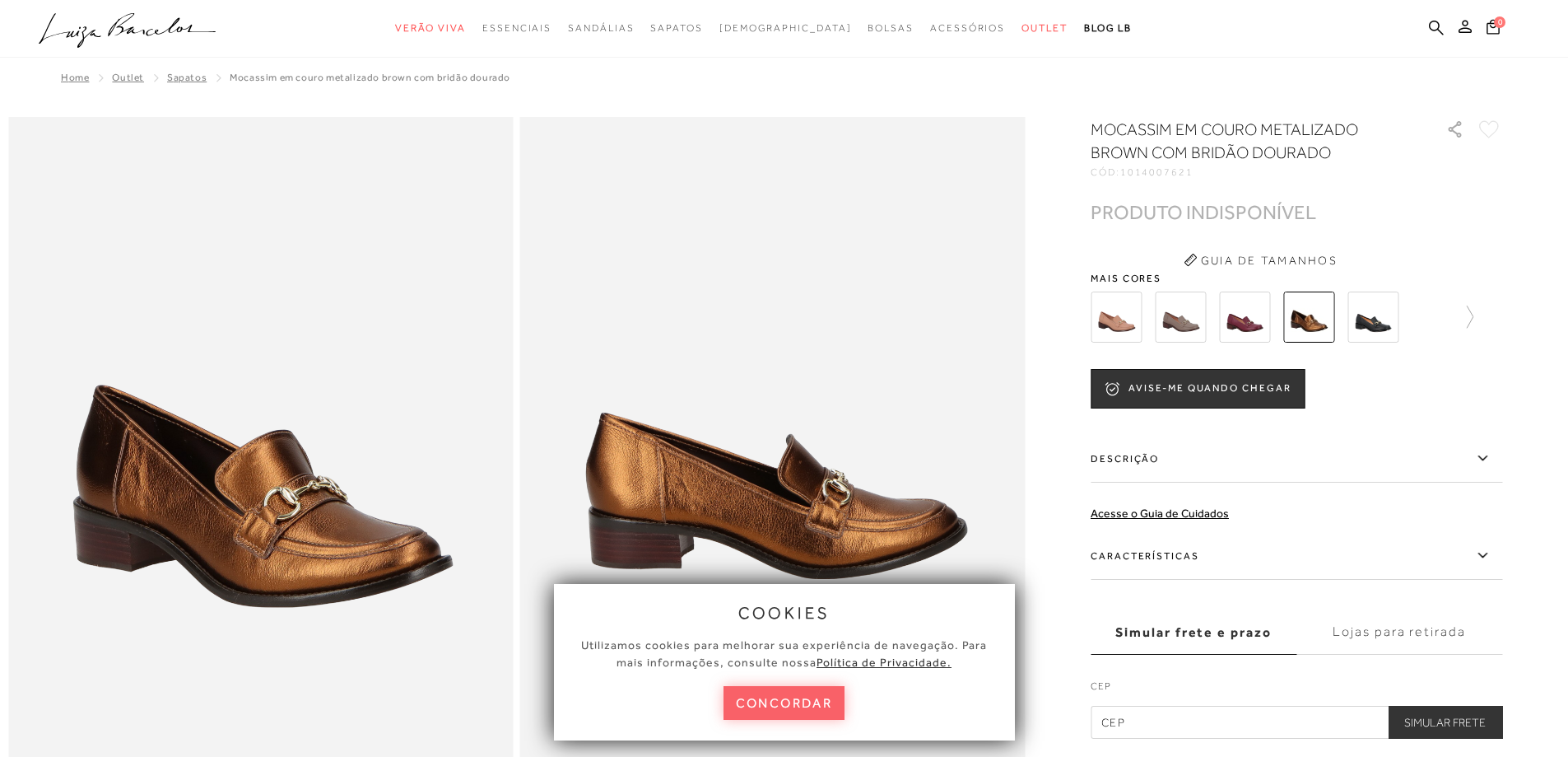
click at [1256, 322] on img at bounding box center [1244, 317] width 51 height 51
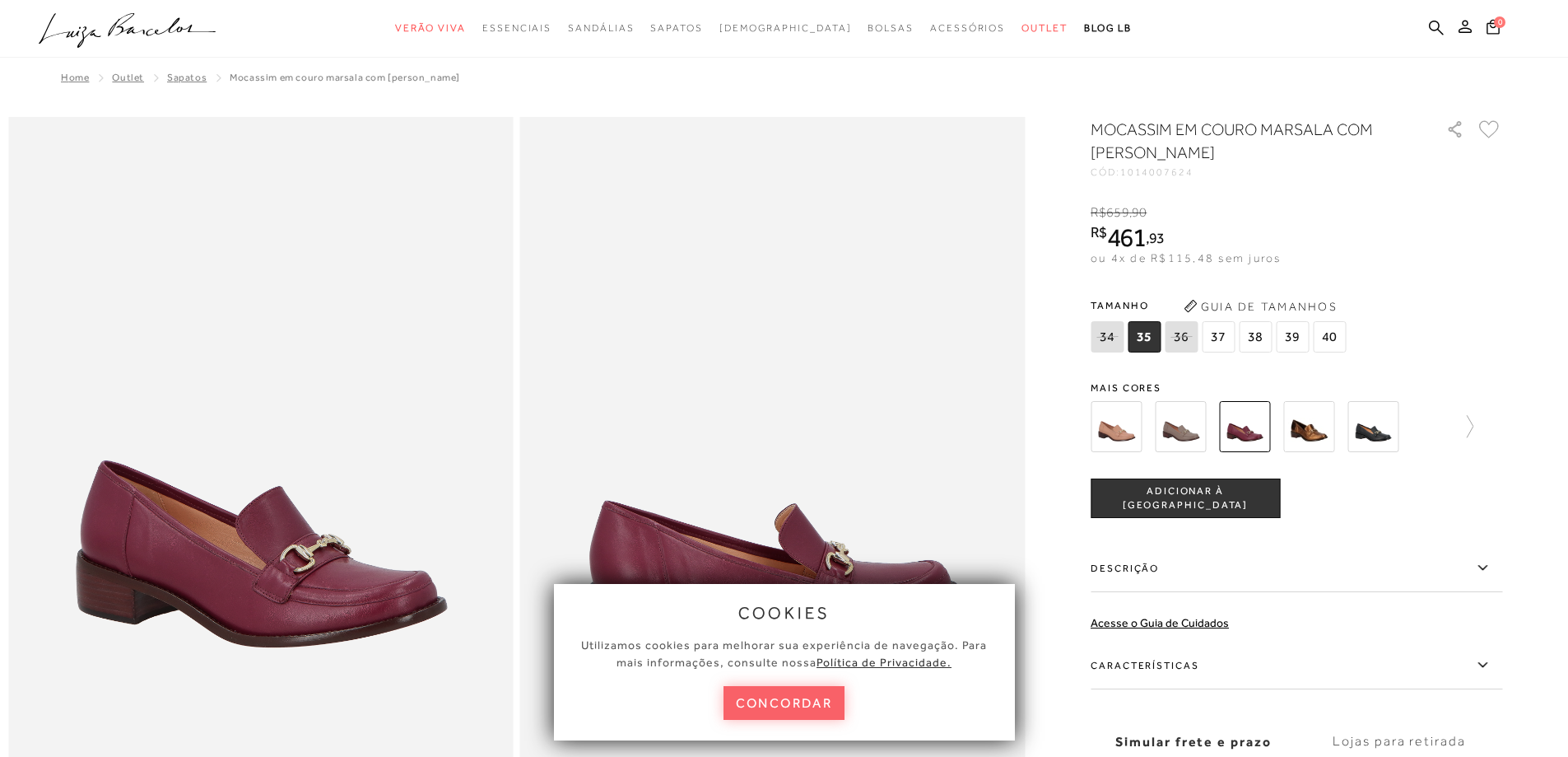
click at [1331, 440] on img at bounding box center [1308, 426] width 51 height 51
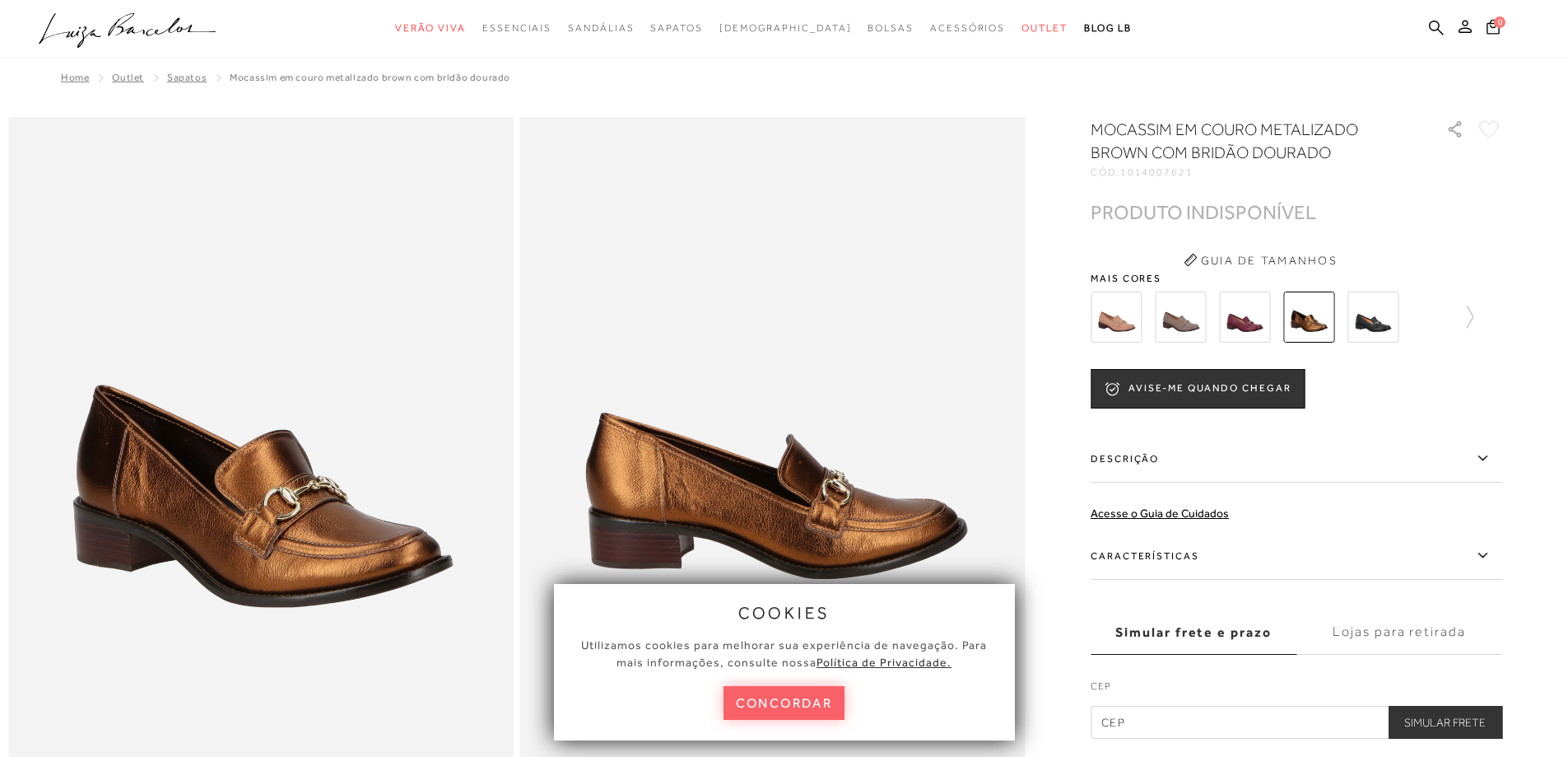
click at [1387, 322] on img at bounding box center [1373, 317] width 51 height 51
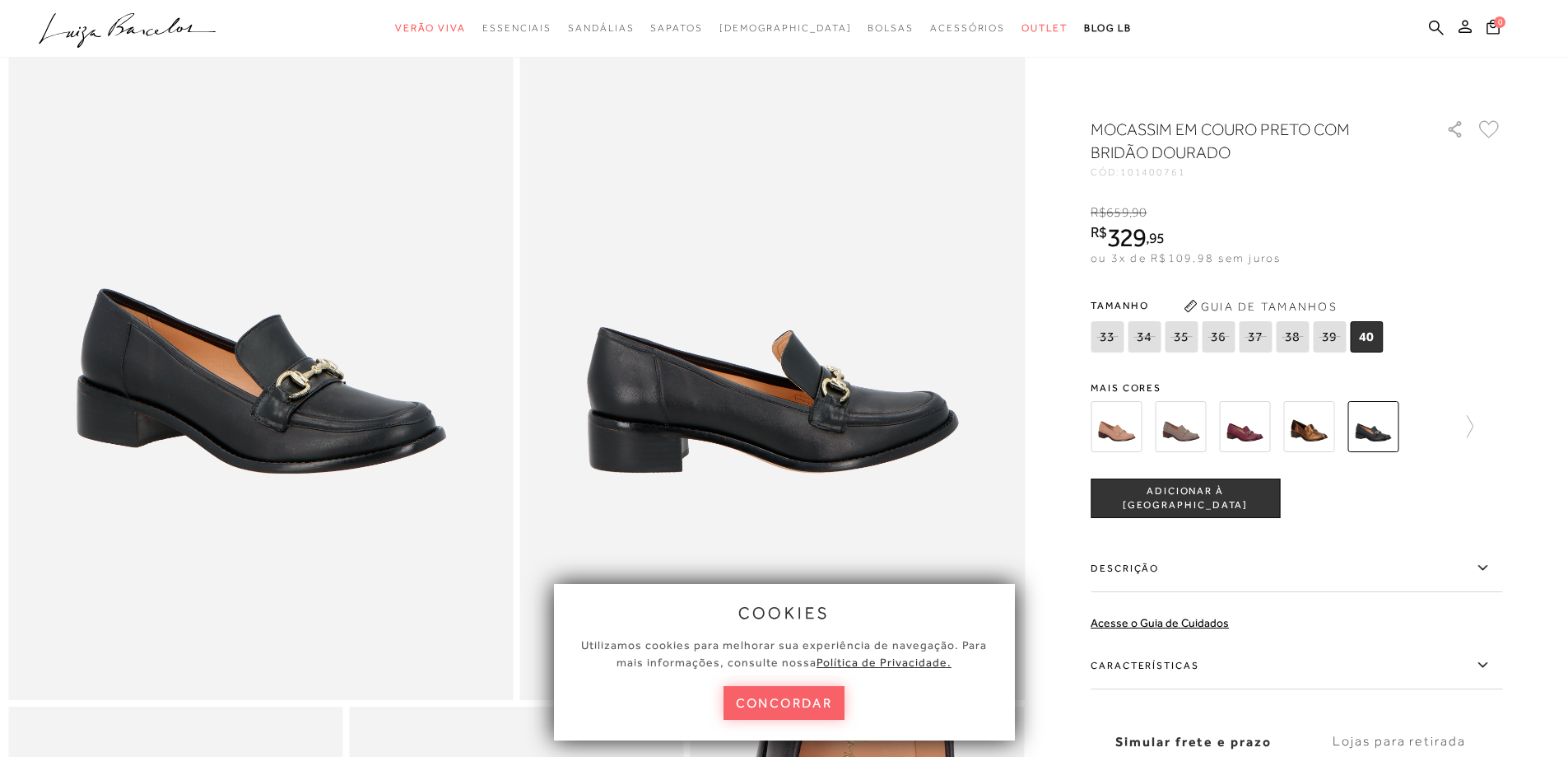
scroll to position [247, 0]
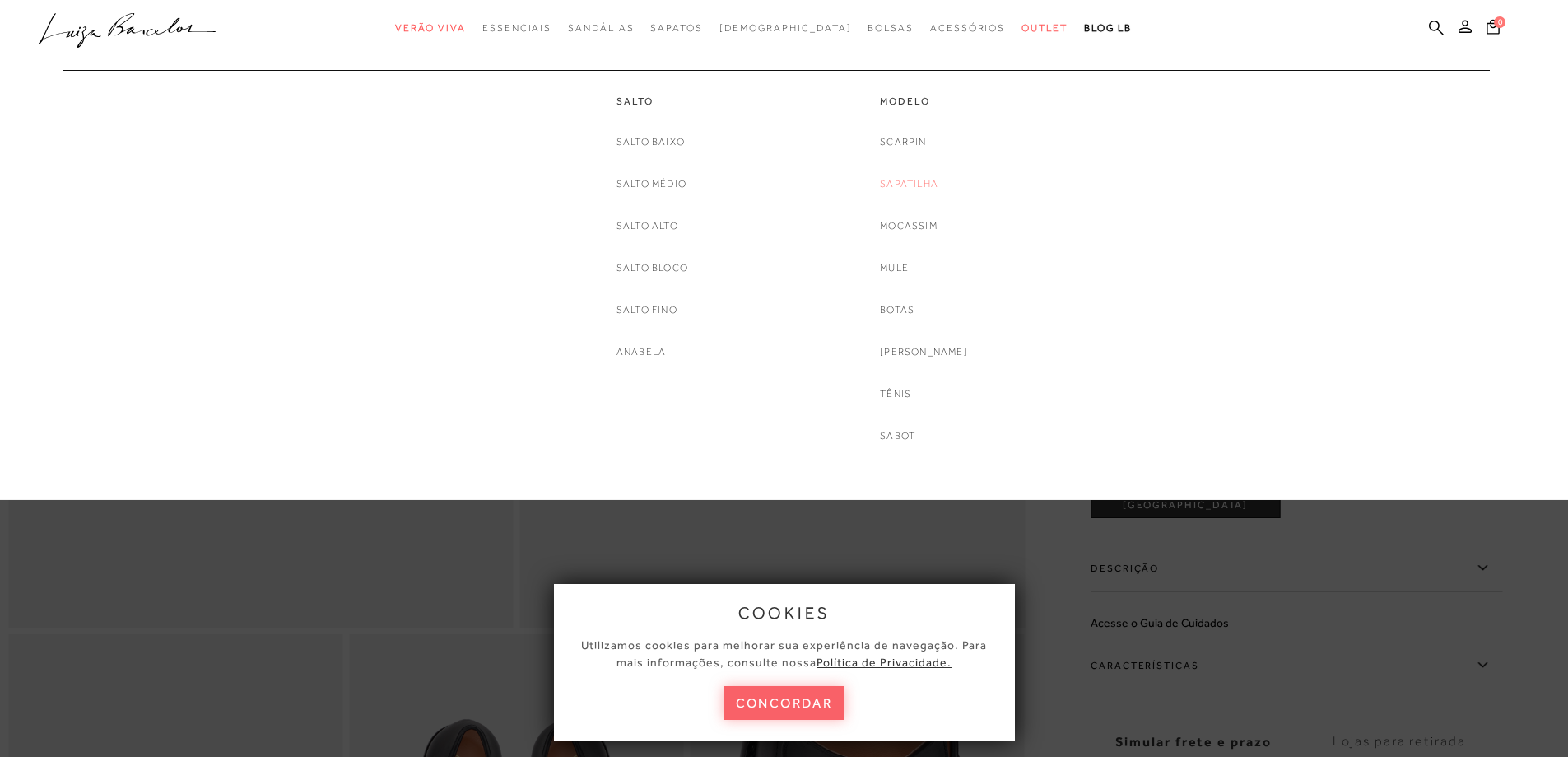
click at [915, 183] on link "Sapatilha" at bounding box center [908, 184] width 58 height 17
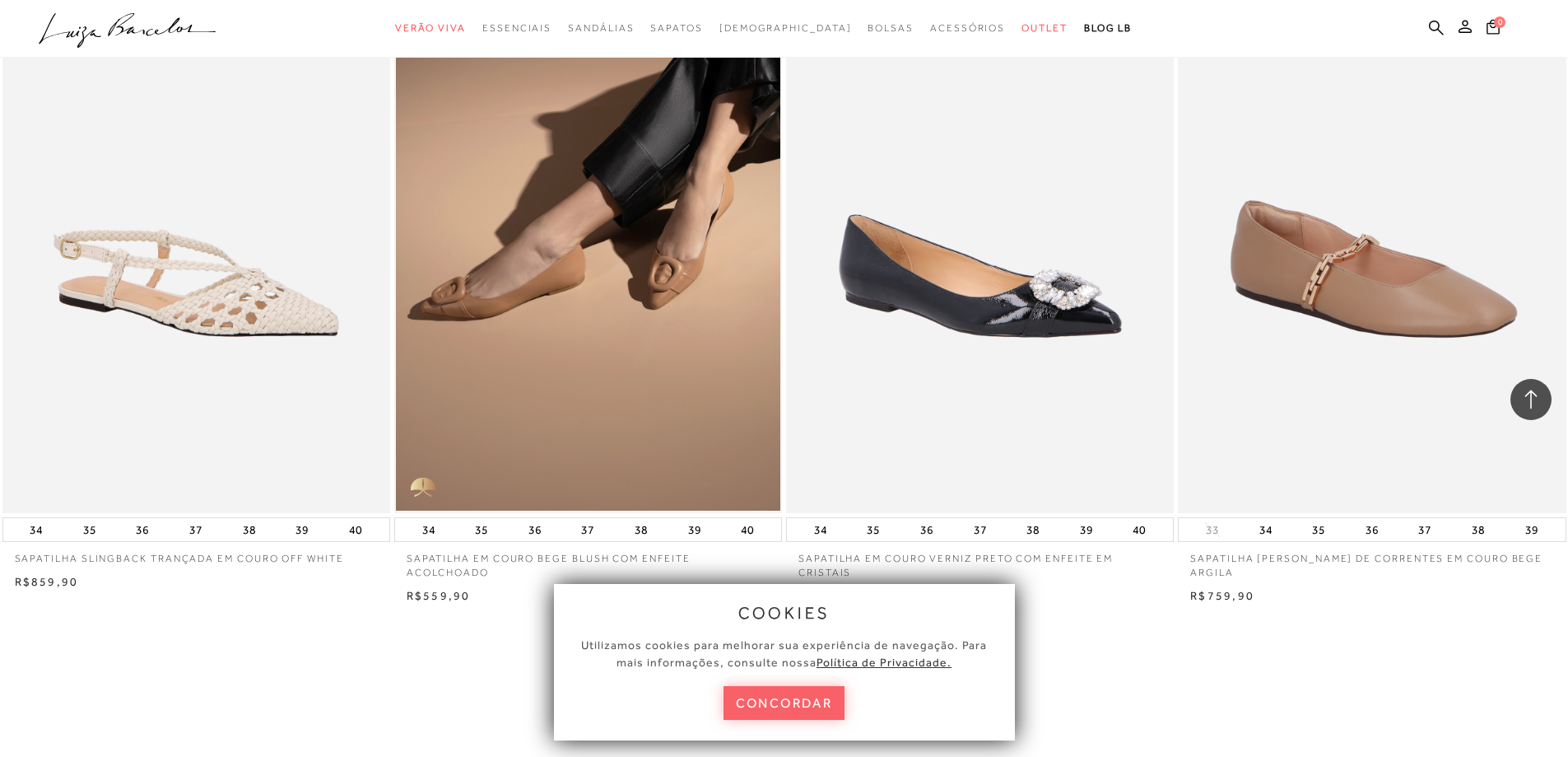
scroll to position [4118, 0]
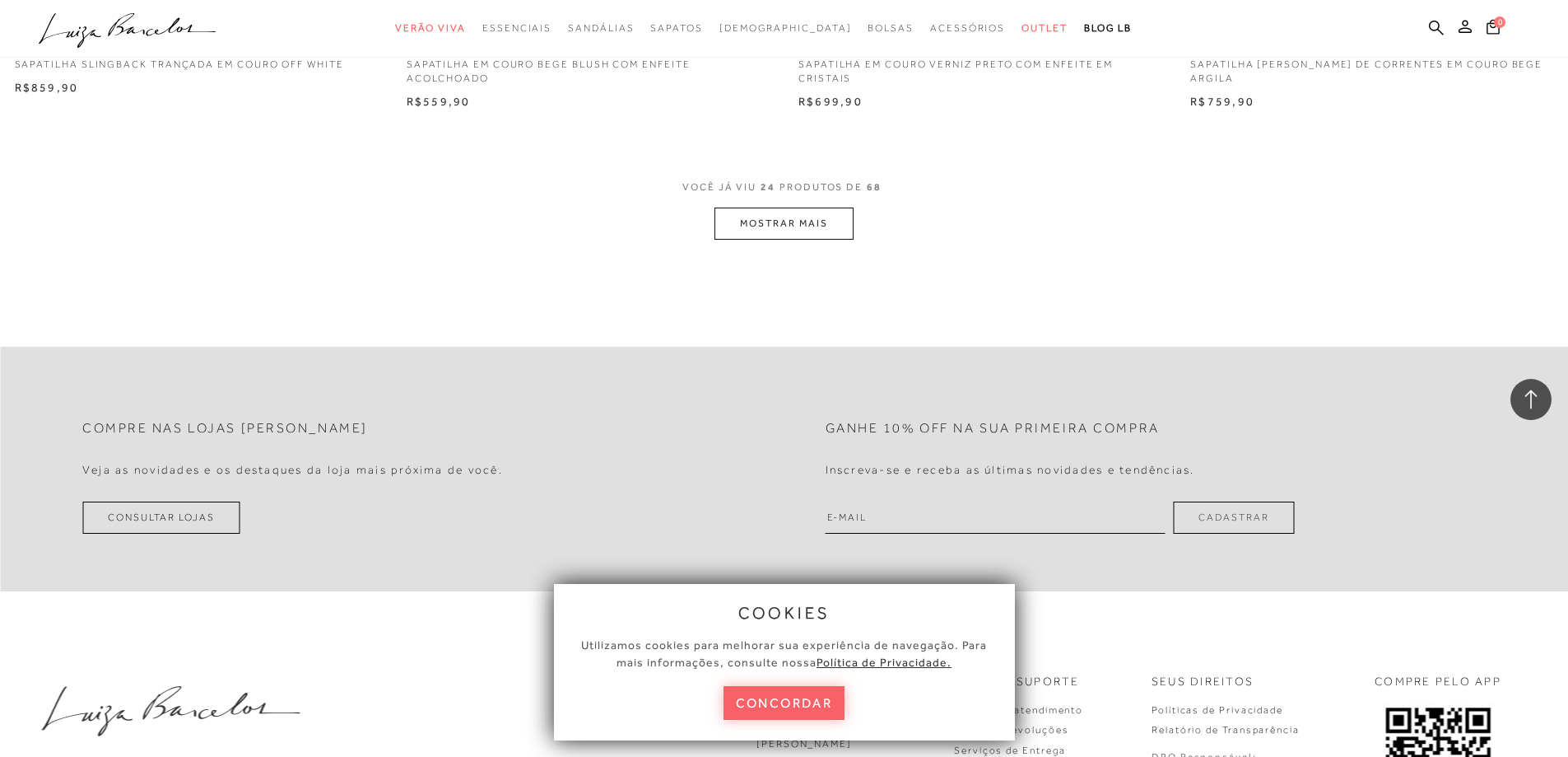
click at [778, 239] on button "MOSTRAR MAIS" at bounding box center [784, 223] width 138 height 32
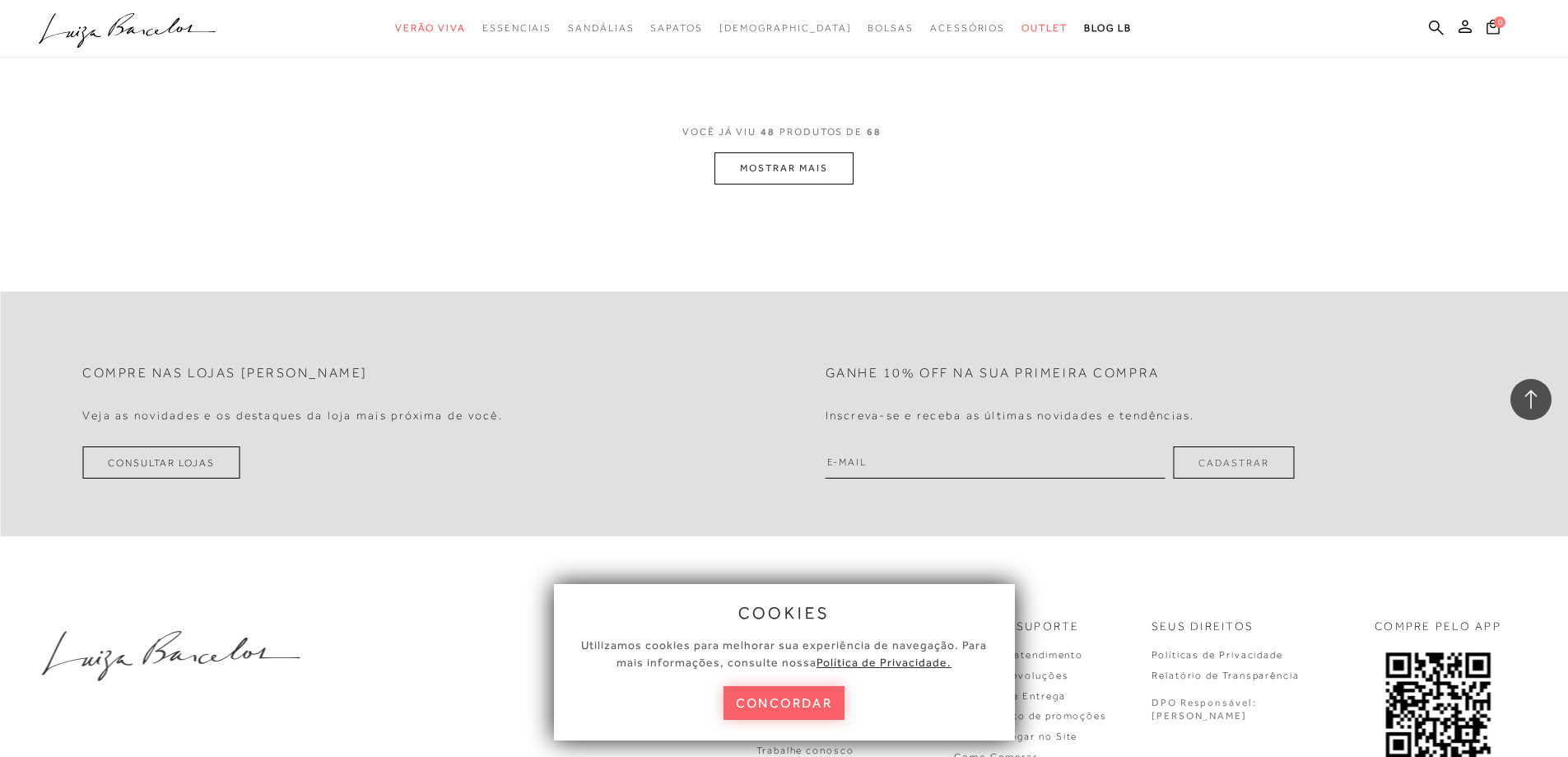
scroll to position [8317, 0]
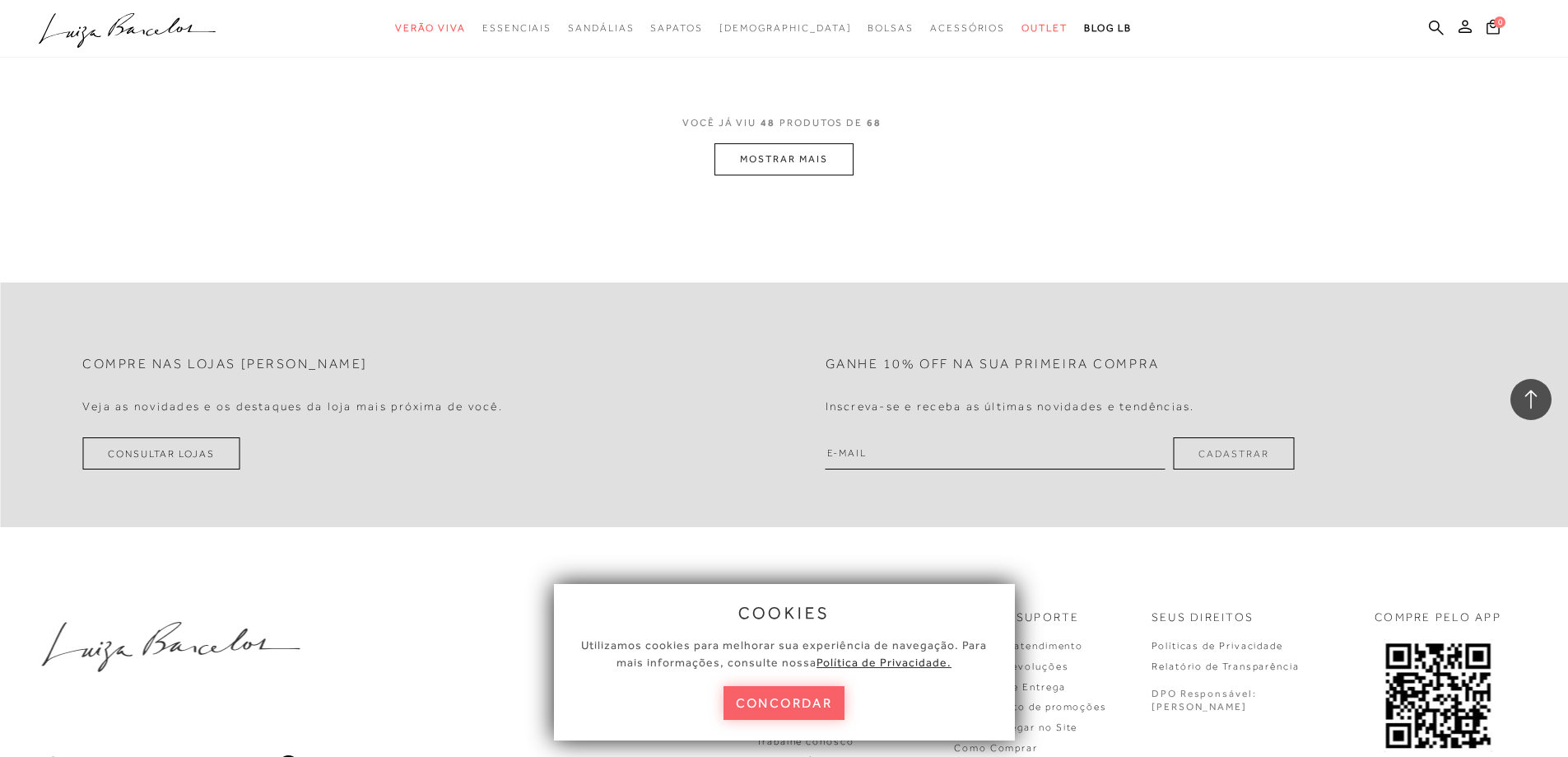
click at [802, 160] on button "MOSTRAR MAIS" at bounding box center [784, 160] width 138 height 32
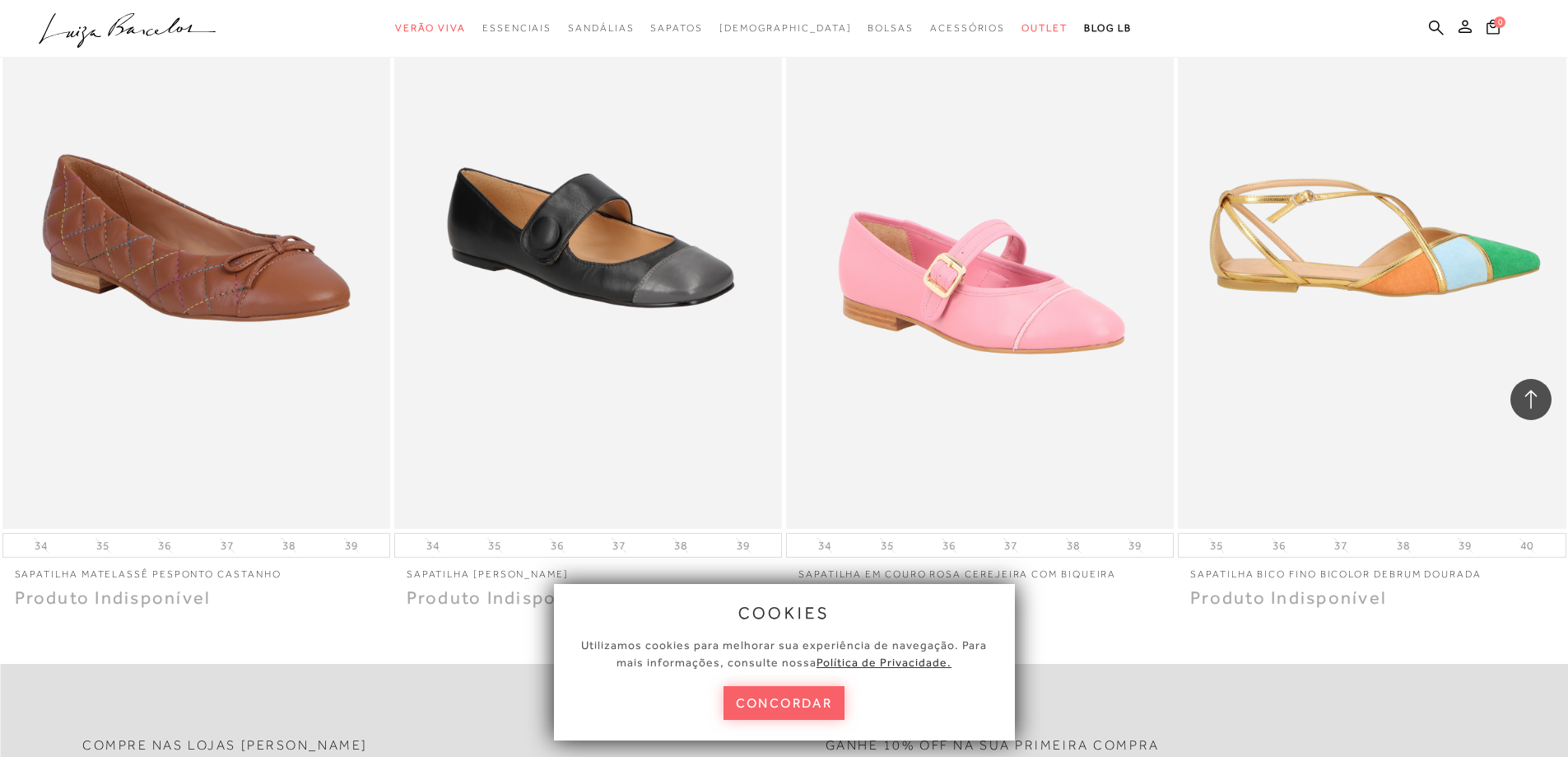
scroll to position [11199, 0]
